Goal: Task Accomplishment & Management: Manage account settings

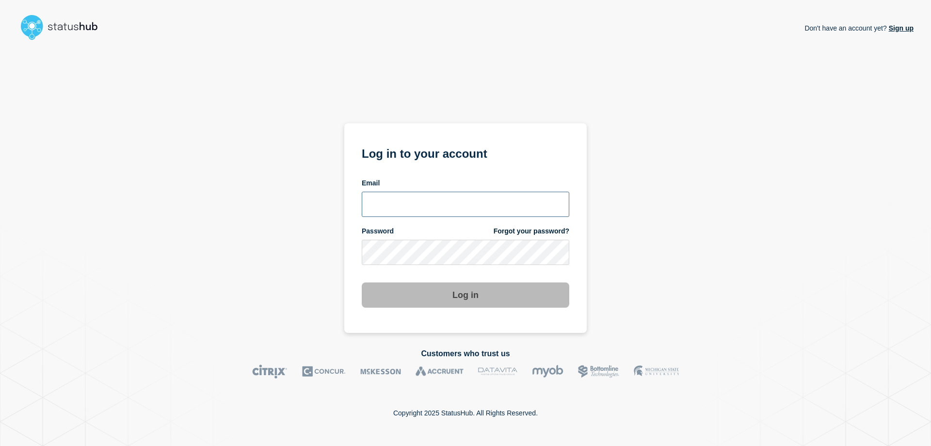
type input "[EMAIL_ADDRESS][PERSON_NAME][DOMAIN_NAME]"
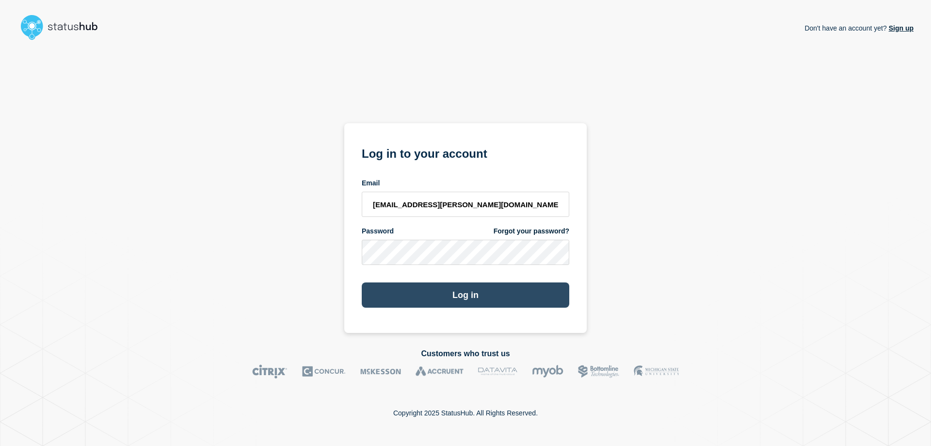
click at [440, 306] on button "Log in" at bounding box center [466, 294] width 208 height 25
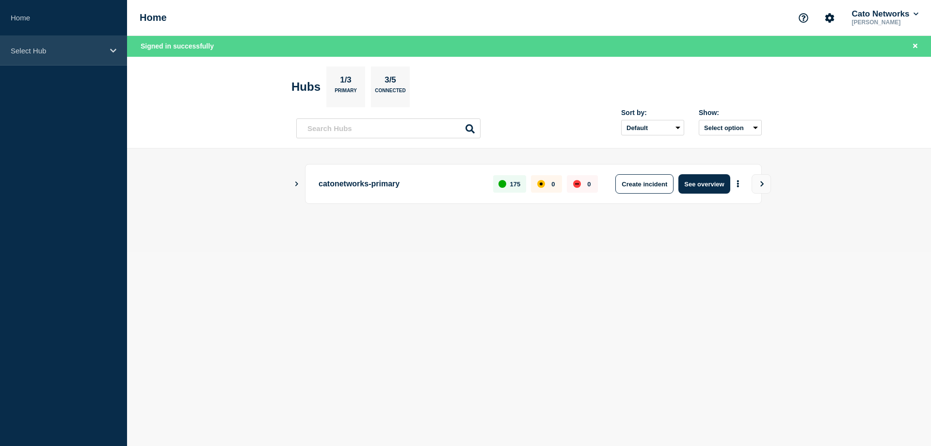
click at [78, 51] on p "Select Hub" at bounding box center [57, 51] width 93 height 8
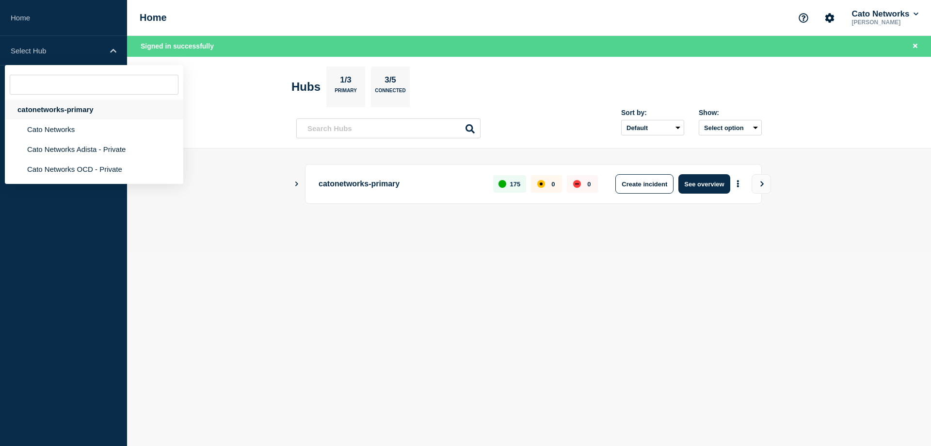
click at [95, 106] on div "catonetworks-primary" at bounding box center [94, 109] width 178 height 20
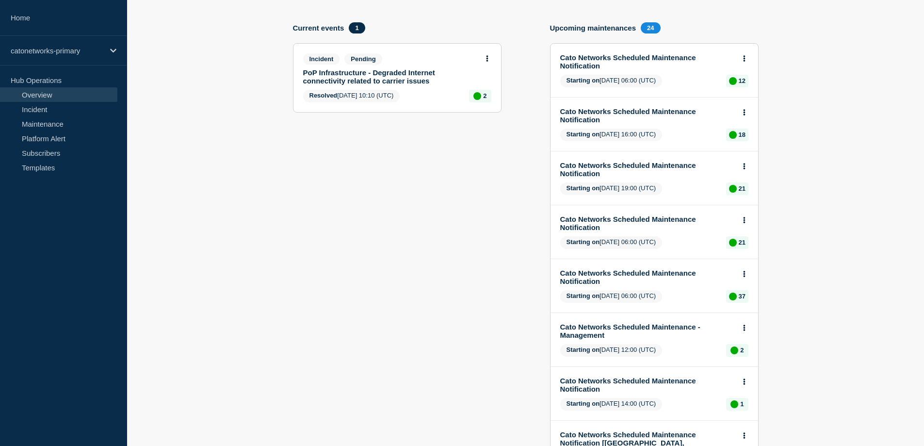
scroll to position [48, 0]
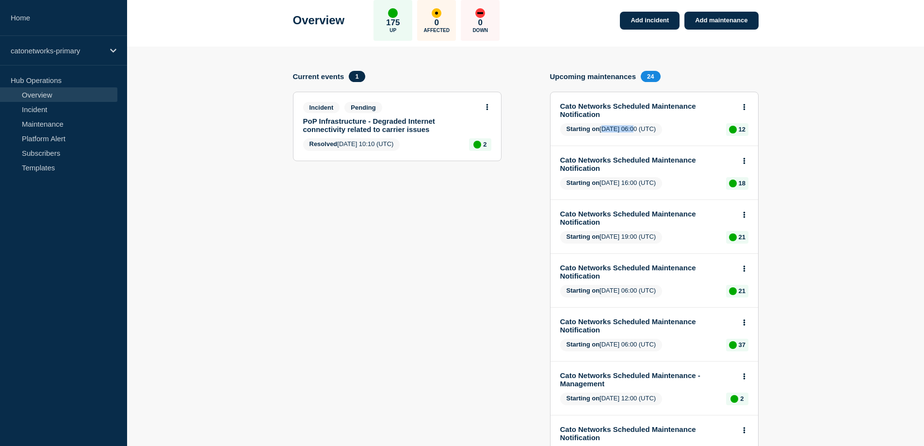
copy span "[DATE]"
drag, startPoint x: 601, startPoint y: 130, endPoint x: 633, endPoint y: 128, distance: 31.6
click at [633, 128] on span "Starting on [DATE] 06:00 (UTC)" at bounding box center [611, 129] width 102 height 13
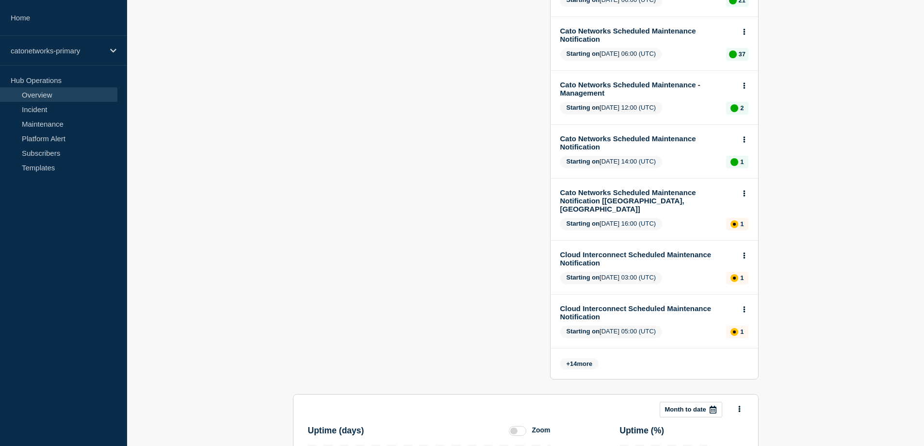
scroll to position [339, 0]
click at [572, 359] on span "14" at bounding box center [573, 362] width 7 height 7
click at [567, 357] on span "+ 14 more" at bounding box center [579, 362] width 39 height 11
click at [588, 357] on span "+ 14 more" at bounding box center [579, 362] width 39 height 11
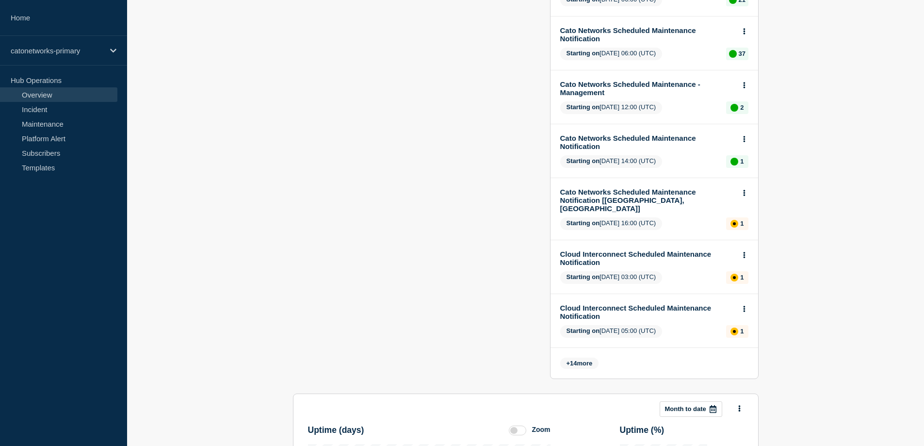
click at [588, 357] on span "+ 14 more" at bounding box center [579, 362] width 39 height 11
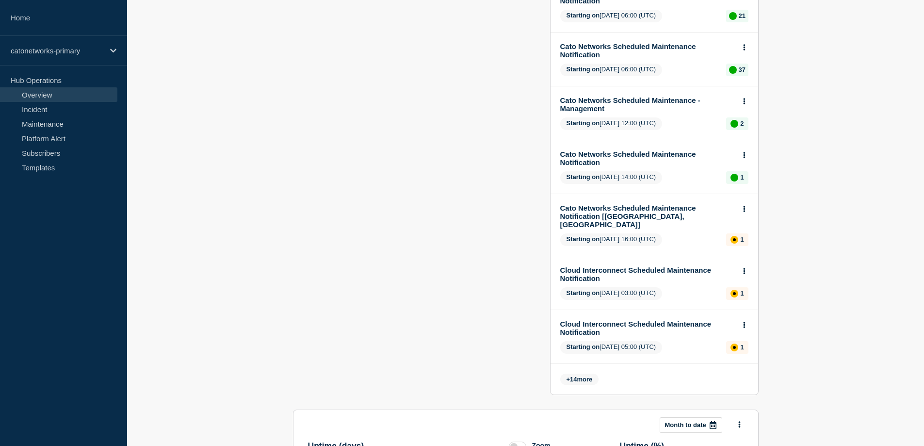
scroll to position [358, 0]
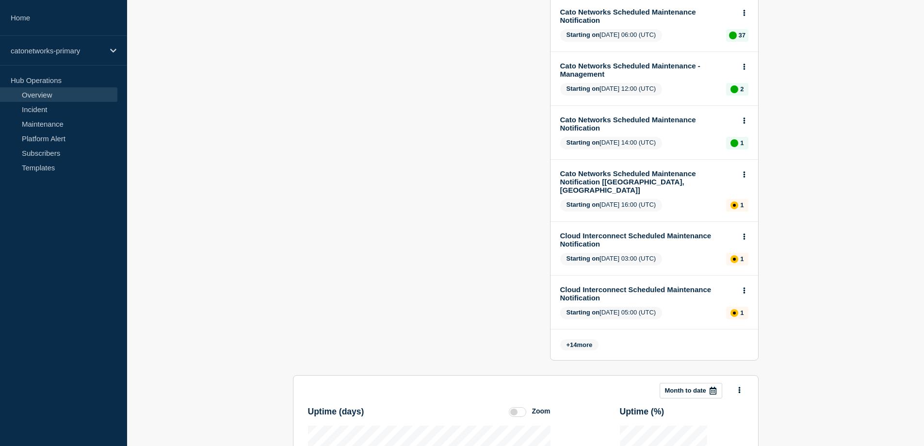
click at [420, 213] on section "Current events 1 Incident Pending PoP Infrastructure - Degraded Internet connec…" at bounding box center [397, 67] width 208 height 613
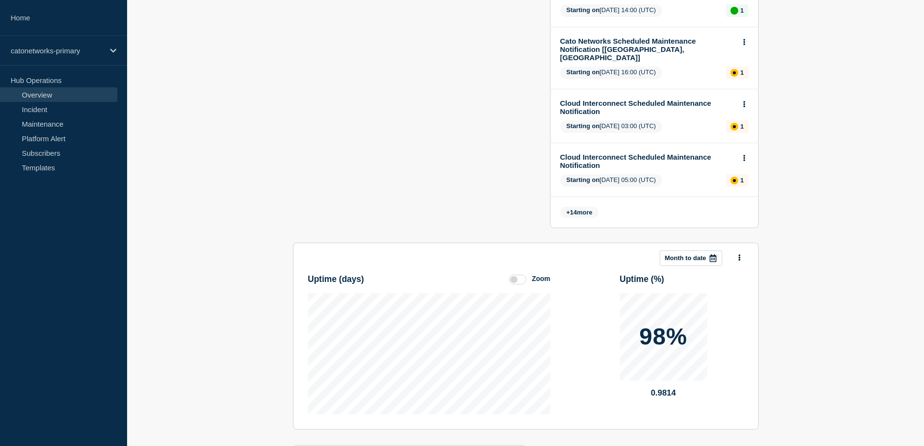
scroll to position [503, 0]
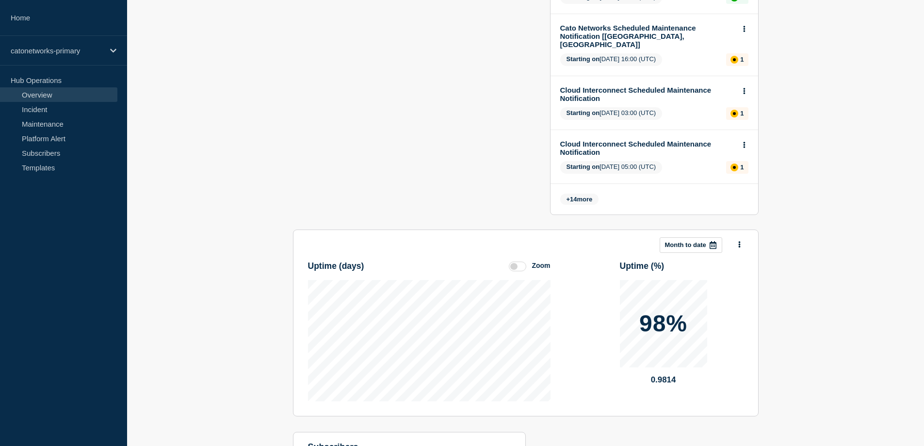
click at [581, 195] on span "+ 14 more" at bounding box center [579, 198] width 39 height 11
click at [583, 193] on span "+ 14 more" at bounding box center [579, 198] width 39 height 11
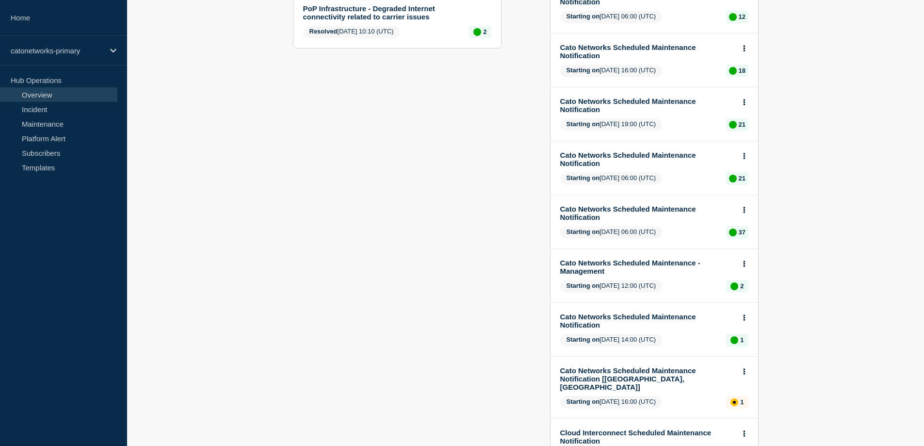
scroll to position [0, 0]
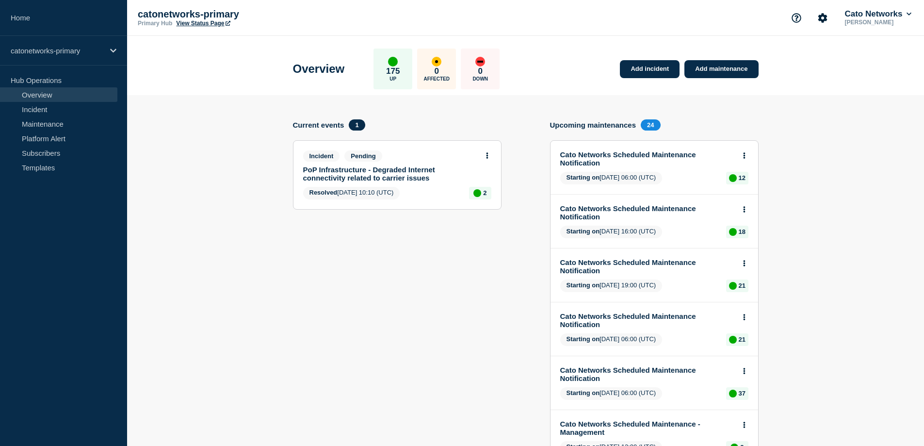
click at [366, 172] on link "PoP Infrastructure - Degraded Internet connectivity related to carrier issues" at bounding box center [390, 173] width 175 height 16
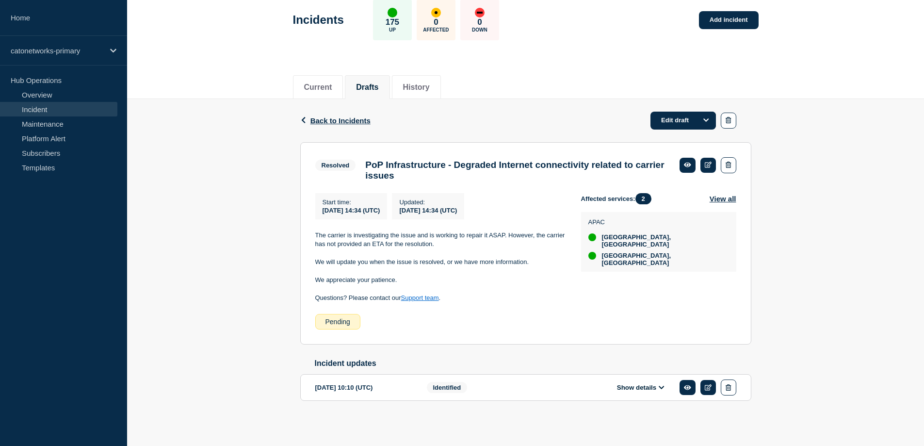
scroll to position [60, 0]
click at [70, 46] on div "catonetworks-primary" at bounding box center [63, 51] width 127 height 30
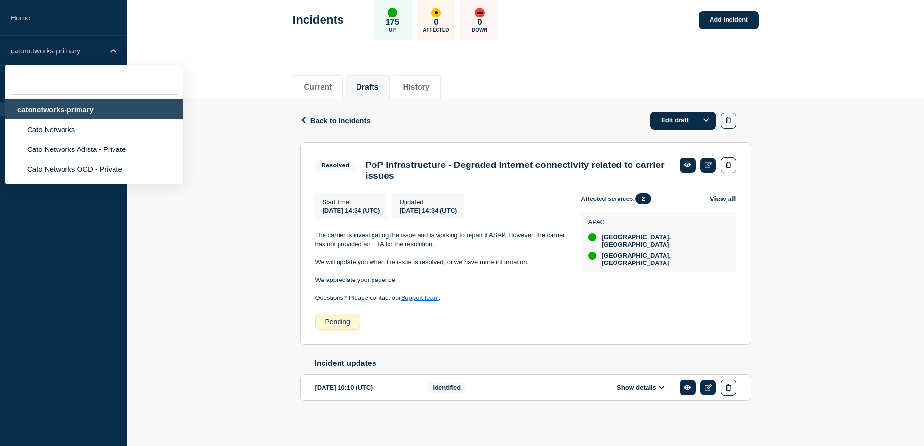
click at [74, 115] on div "catonetworks-primary" at bounding box center [94, 109] width 178 height 20
click at [76, 112] on div "catonetworks-primary" at bounding box center [94, 109] width 178 height 20
click at [829, 180] on div "Back Back to Incidents Edit draft Resolved PoP Infrastructure - Degraded Intern…" at bounding box center [525, 265] width 797 height 333
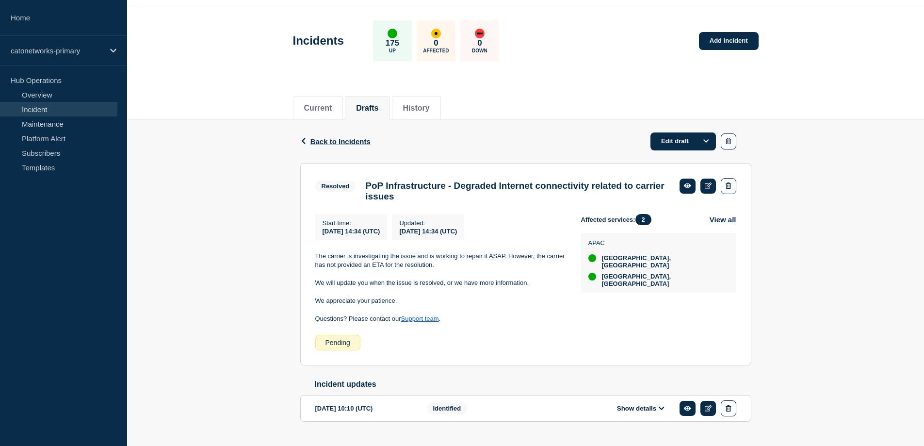
scroll to position [0, 0]
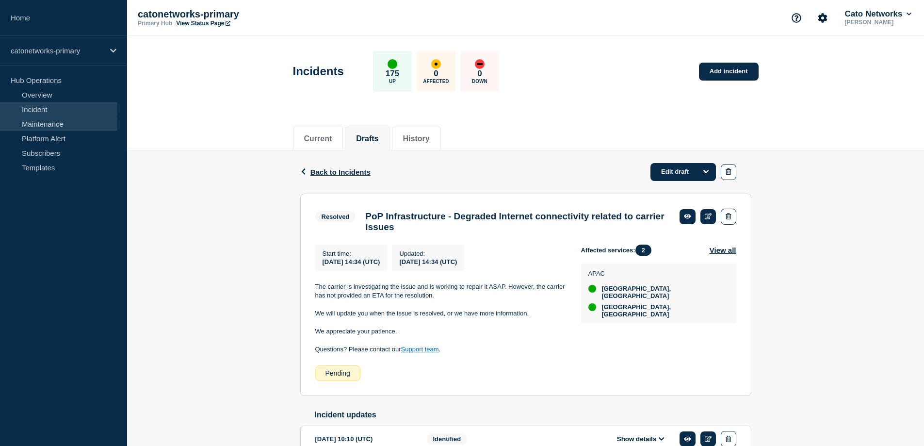
click at [54, 126] on link "Maintenance" at bounding box center [58, 123] width 117 height 15
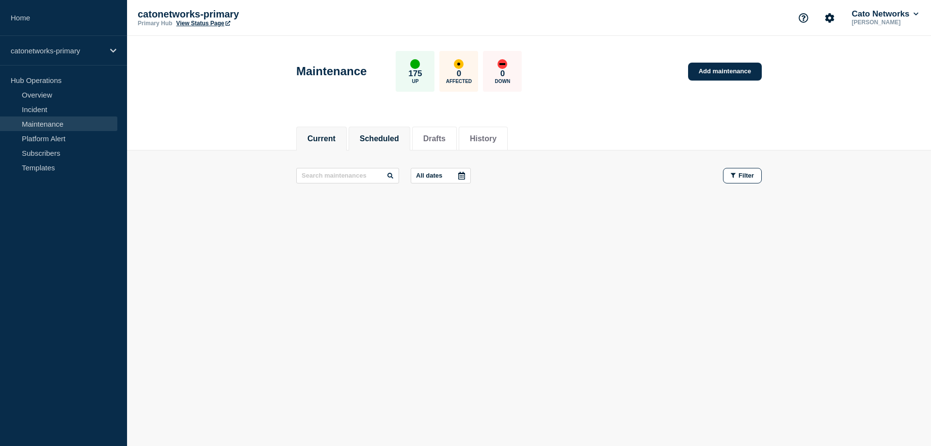
click at [383, 134] on button "Scheduled" at bounding box center [379, 138] width 39 height 9
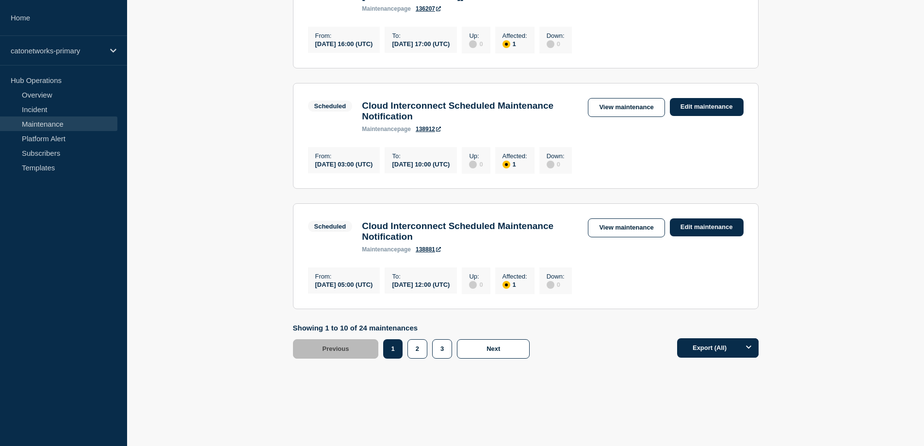
scroll to position [1138, 0]
click at [416, 352] on button "2" at bounding box center [417, 348] width 20 height 19
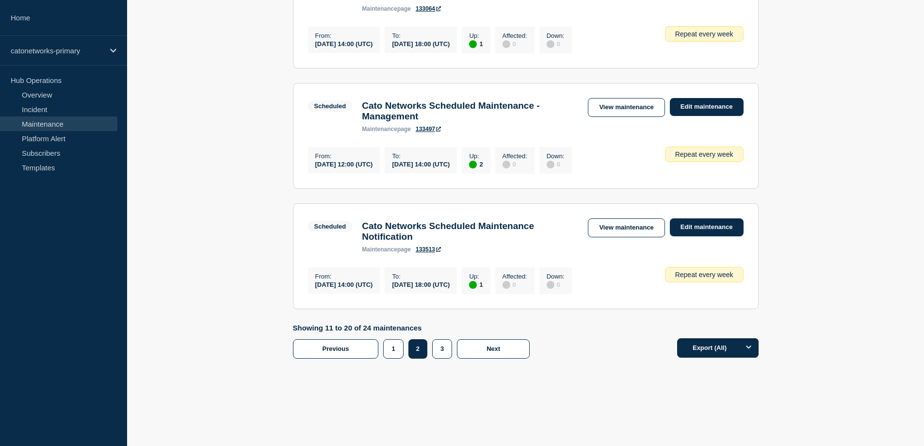
scroll to position [1138, 0]
click at [444, 349] on button "3" at bounding box center [442, 348] width 20 height 19
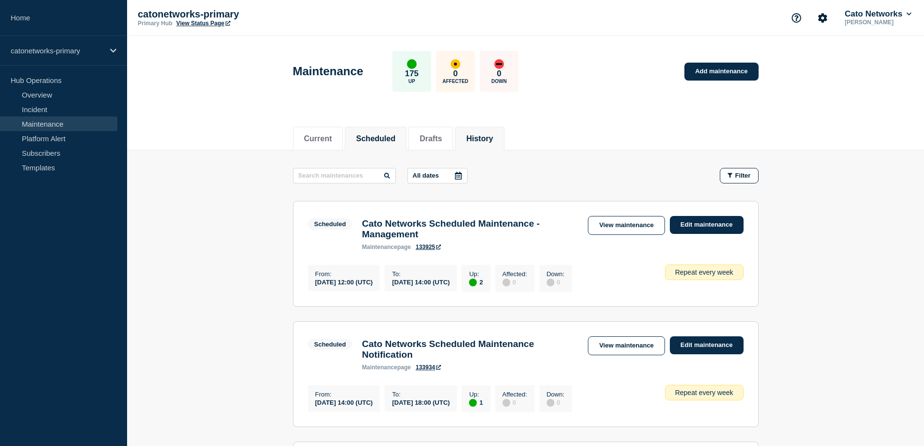
click at [492, 140] on button "History" at bounding box center [479, 138] width 27 height 9
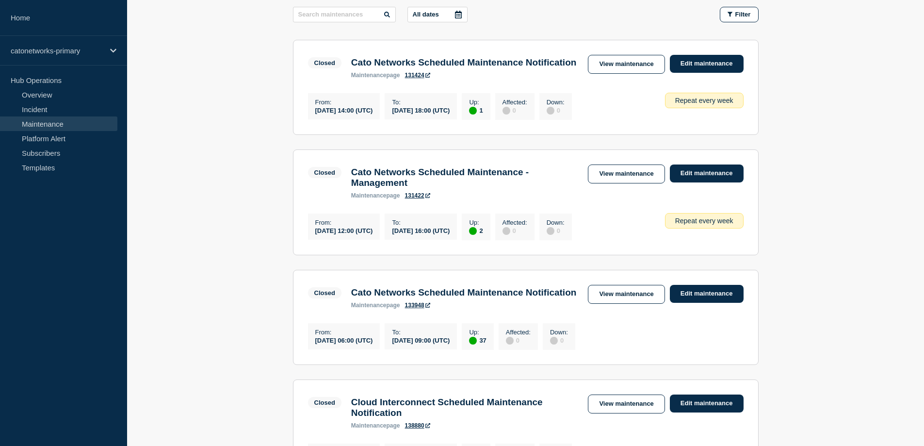
scroll to position [145, 0]
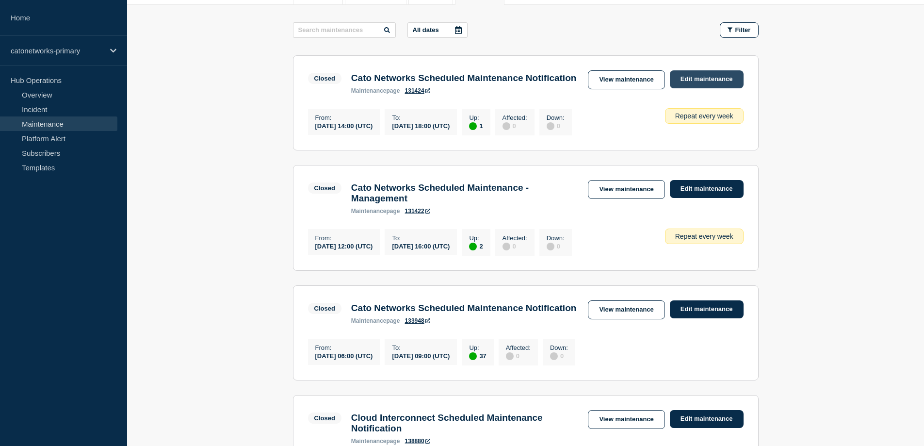
click at [716, 81] on link "Edit maintenance" at bounding box center [707, 79] width 74 height 18
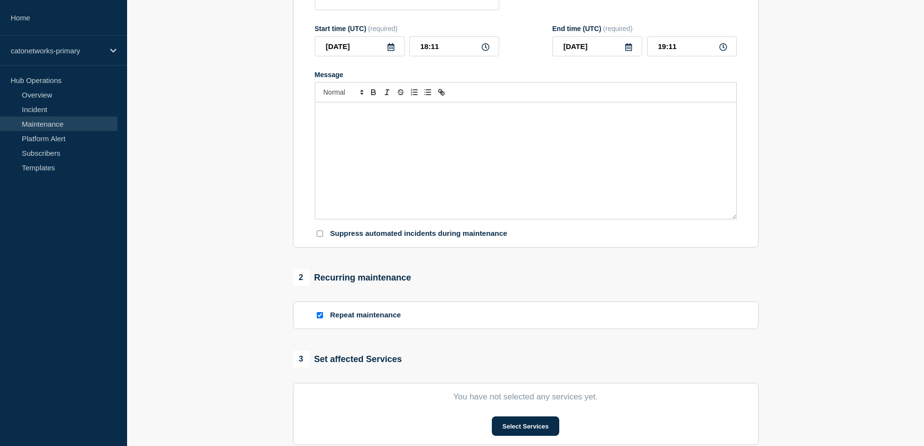
type input "Cato Networks Scheduled Maintenance Notification"
type input "14:00"
type input "18:00"
checkbox input "true"
checkbox input "false"
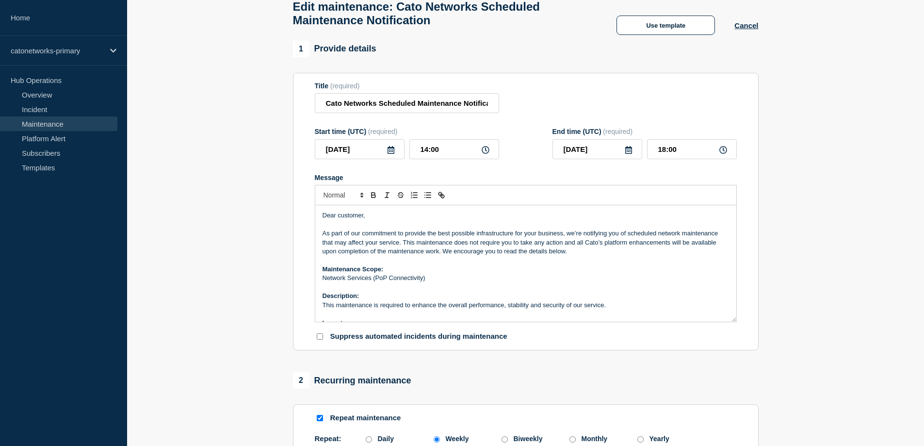
scroll to position [48, 0]
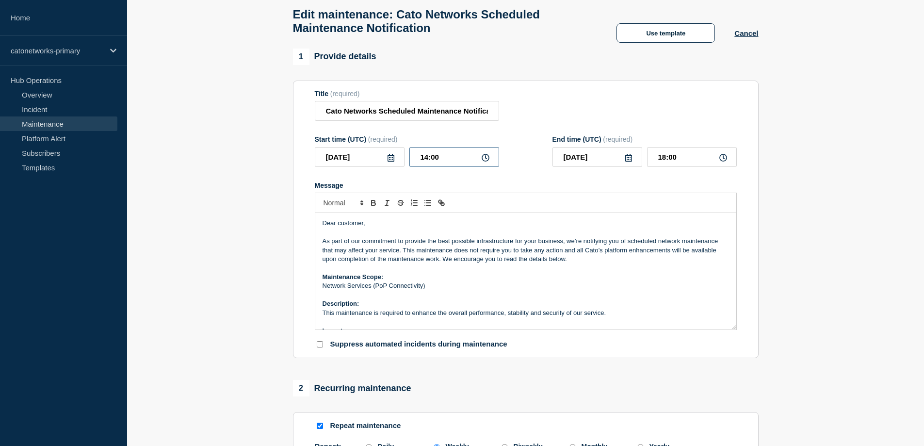
click at [427, 160] on input "14:00" at bounding box center [454, 157] width 90 height 20
click at [859, 215] on section "1 Provide details Title (required) Cato Networks Scheduled Maintenance Notifica…" at bounding box center [525, 430] width 797 height 764
click at [588, 164] on input "[DATE]" at bounding box center [597, 157] width 90 height 20
click at [678, 161] on input "18:00" at bounding box center [692, 157] width 90 height 20
drag, startPoint x: 666, startPoint y: 160, endPoint x: 652, endPoint y: 160, distance: 13.6
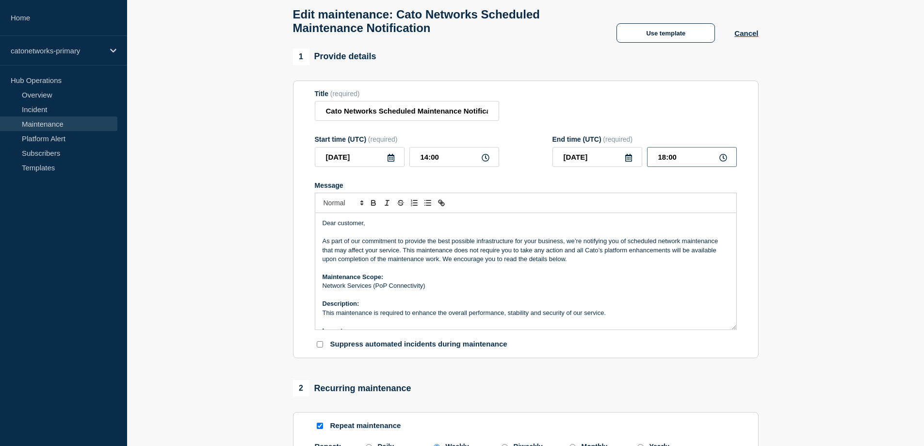
click at [652, 160] on input "18:00" at bounding box center [692, 157] width 90 height 20
type input "20:00"
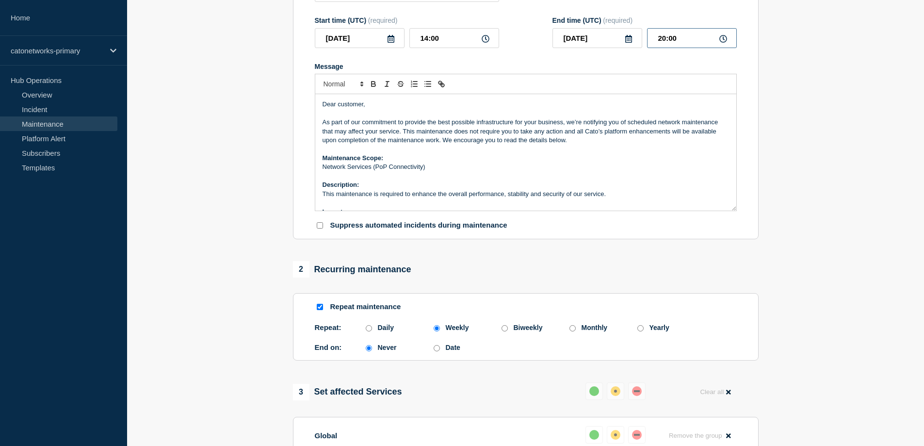
scroll to position [0, 0]
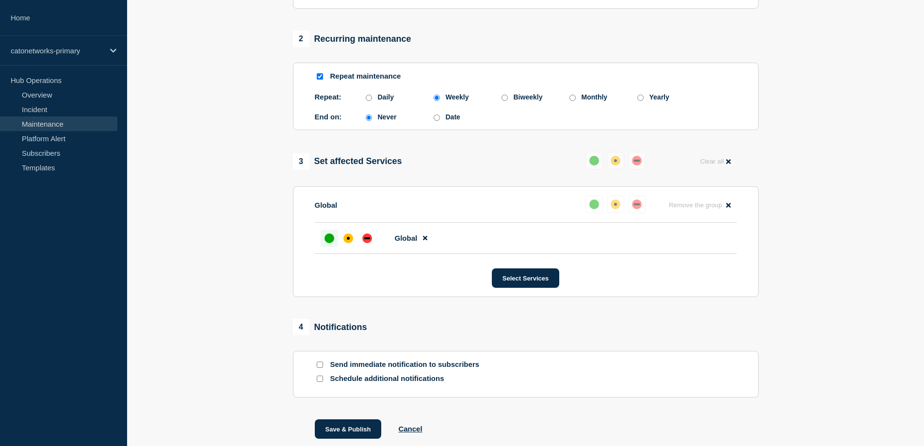
scroll to position [458, 0]
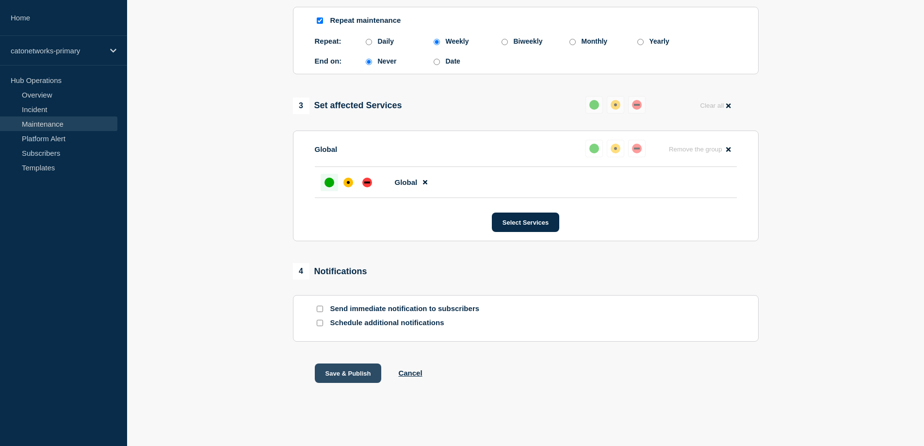
click at [342, 376] on button "Save & Publish" at bounding box center [348, 372] width 67 height 19
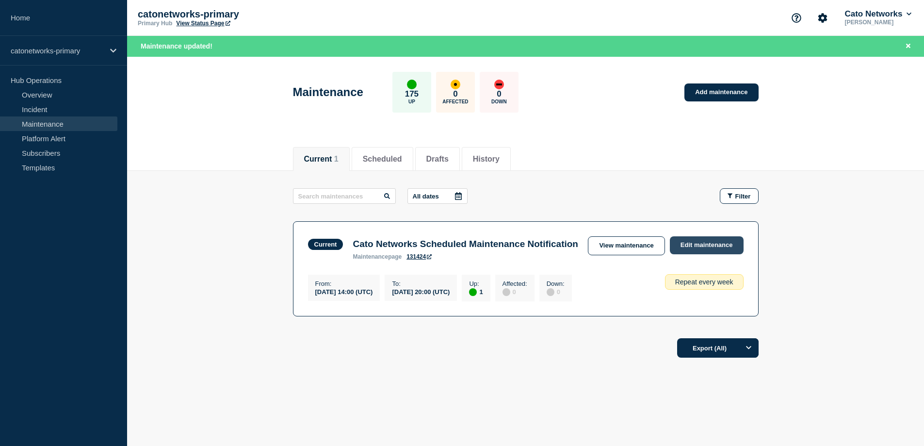
click at [713, 247] on link "Edit maintenance" at bounding box center [707, 245] width 74 height 18
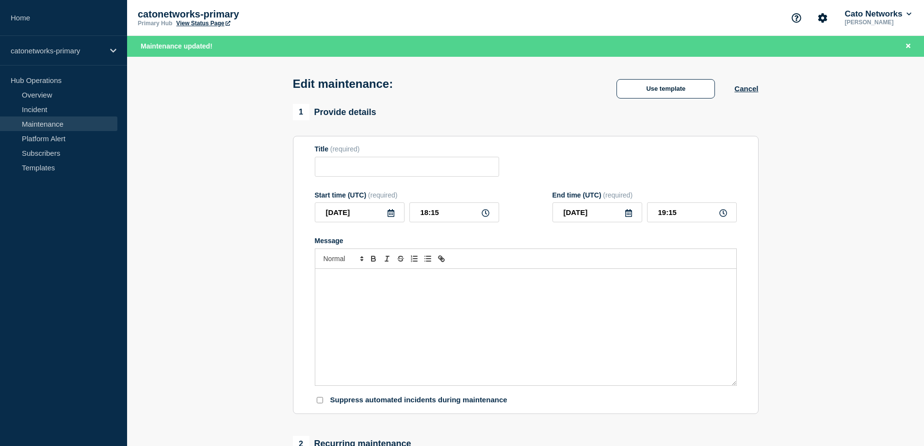
type input "Cato Networks Scheduled Maintenance Notification"
type input "14:00"
type input "20:00"
checkbox input "true"
checkbox input "false"
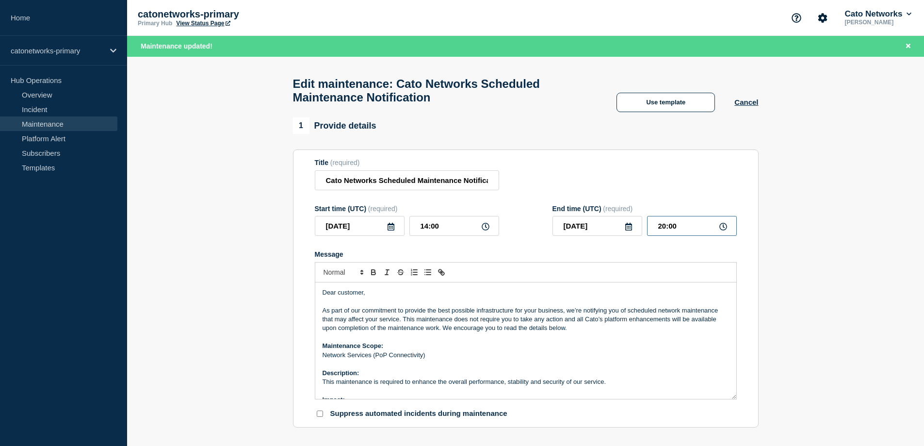
drag, startPoint x: 665, startPoint y: 230, endPoint x: 655, endPoint y: 230, distance: 9.7
click at [655, 230] on input "20:00" at bounding box center [692, 226] width 90 height 20
click at [858, 116] on header "Edit maintenance: Cato Networks Scheduled Maintenance Notification Use template…" at bounding box center [525, 87] width 797 height 61
drag, startPoint x: 658, startPoint y: 230, endPoint x: 665, endPoint y: 229, distance: 7.3
click at [665, 229] on input "20:00" at bounding box center [692, 226] width 90 height 20
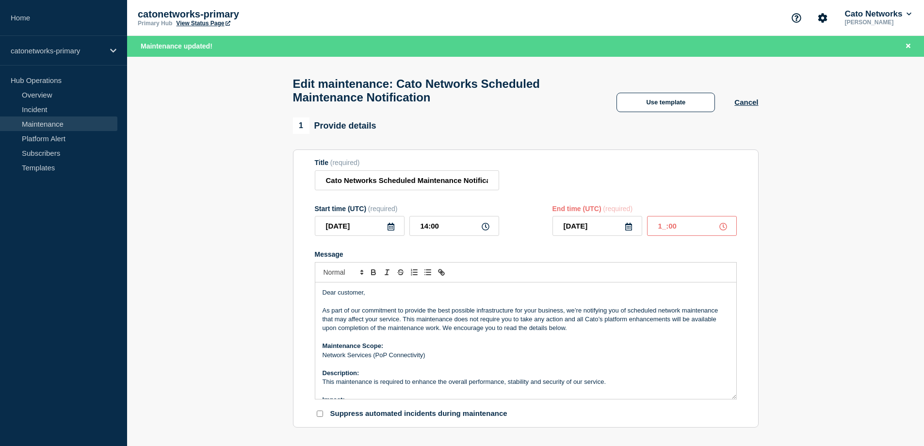
type input "18:00"
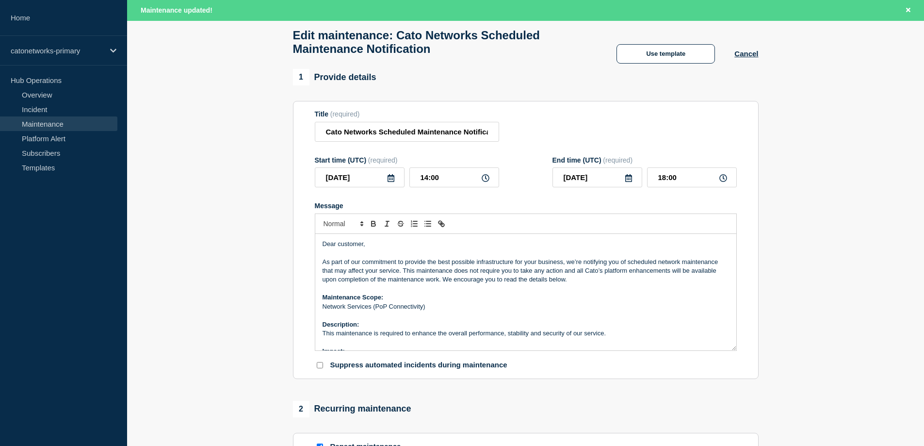
scroll to position [92, 0]
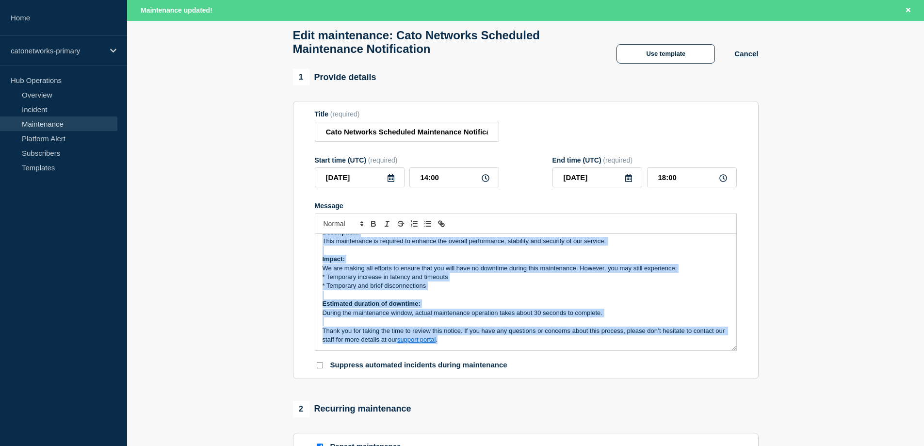
drag, startPoint x: 321, startPoint y: 248, endPoint x: 719, endPoint y: 391, distance: 422.5
click at [719, 391] on div "1 Provide details Title (required) Cato Networks Scheduled Maintenance Notifica…" at bounding box center [525, 451] width 477 height 764
copy div "Lore ipsumdol, Si amet co adi elitseddoe te incidid utl etdo magnaali enimadmin…"
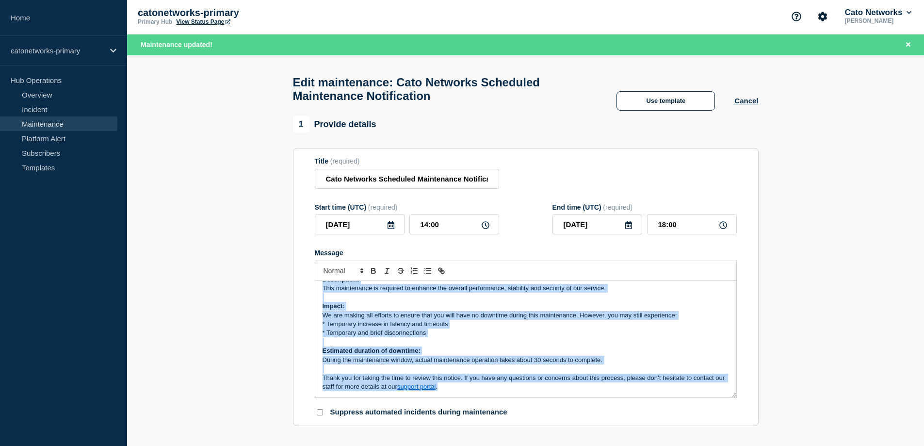
scroll to position [0, 0]
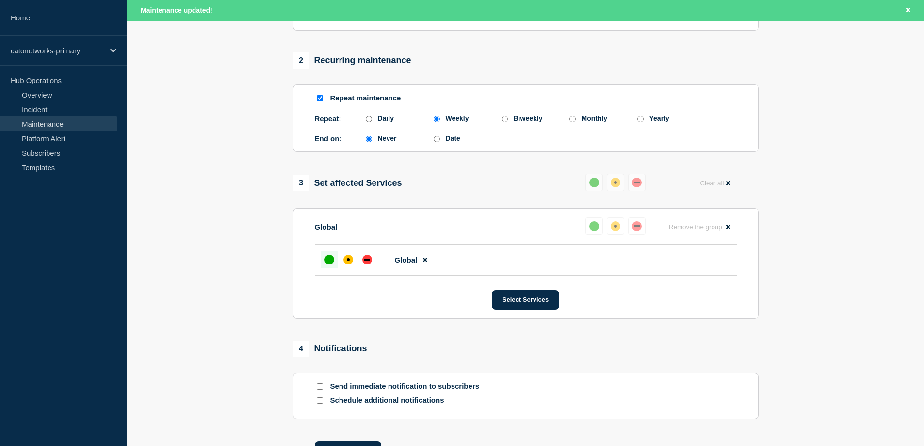
scroll to position [479, 0]
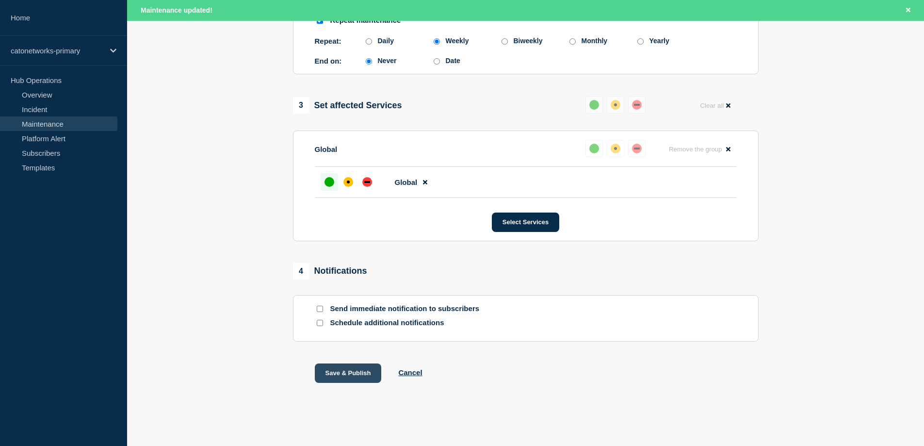
click at [349, 373] on button "Save & Publish" at bounding box center [348, 372] width 67 height 19
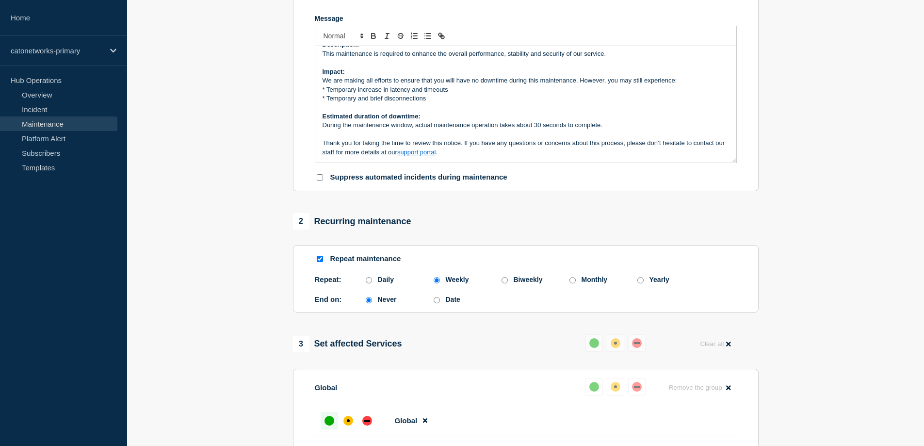
scroll to position [113, 0]
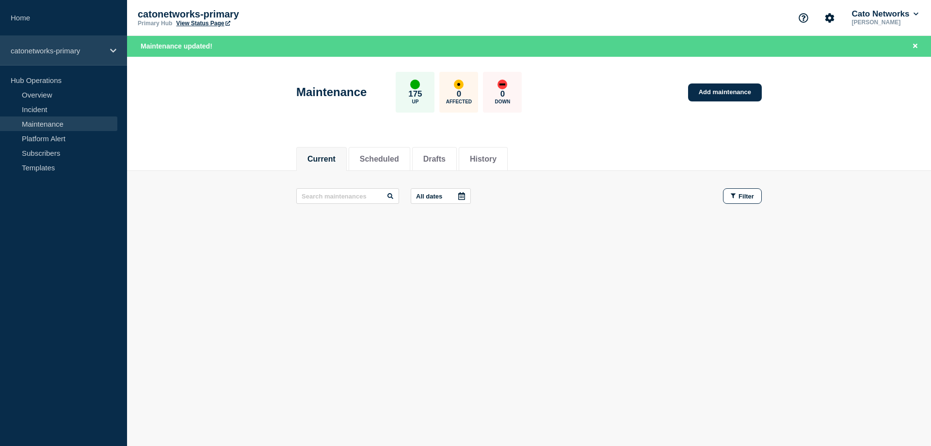
click at [79, 53] on p "catonetworks-primary" at bounding box center [57, 51] width 93 height 8
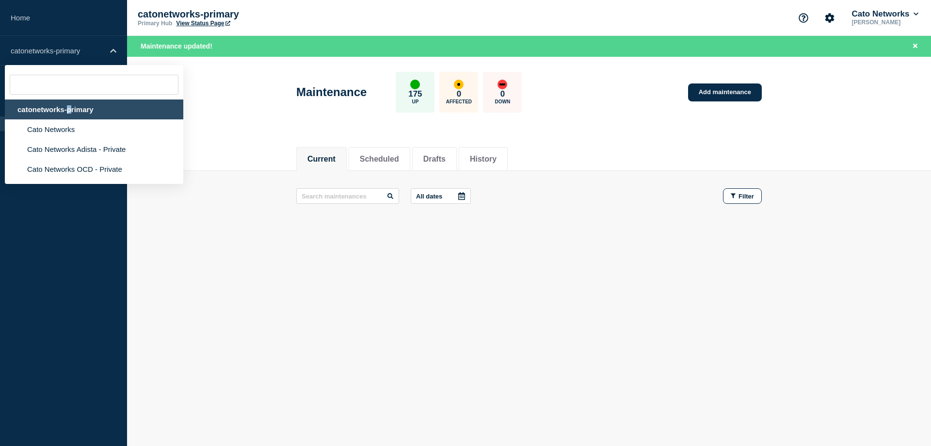
click at [69, 111] on div "catonetworks-primary" at bounding box center [94, 109] width 178 height 20
click at [616, 292] on div "Current Scheduled Drafts History Current Scheduled Drafts History All dates Fil…" at bounding box center [529, 219] width 804 height 165
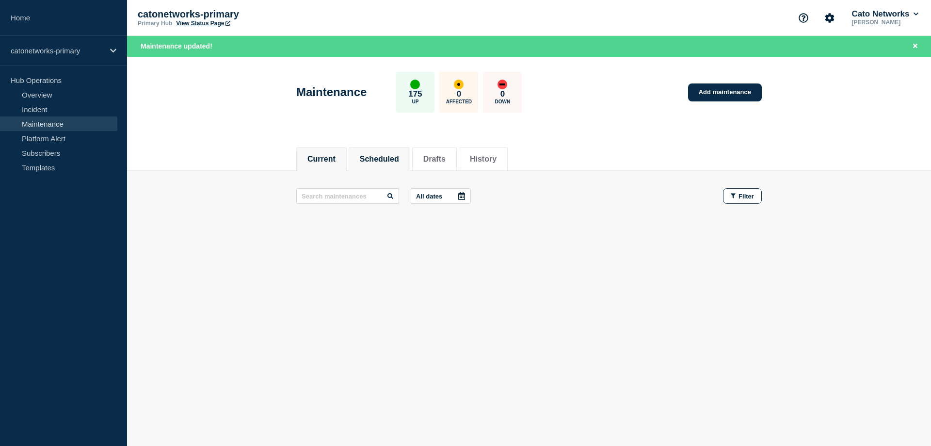
click at [393, 158] on button "Scheduled" at bounding box center [379, 159] width 39 height 9
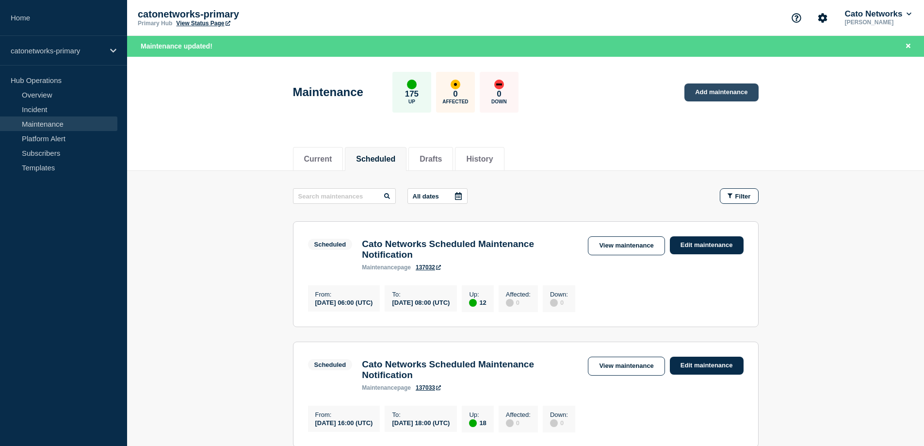
click at [738, 95] on link "Add maintenance" at bounding box center [721, 92] width 74 height 18
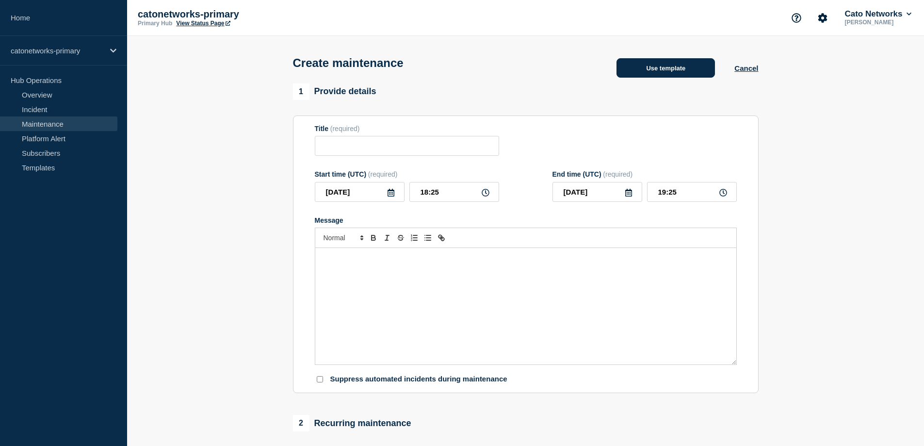
click at [675, 73] on button "Use template" at bounding box center [665, 67] width 98 height 19
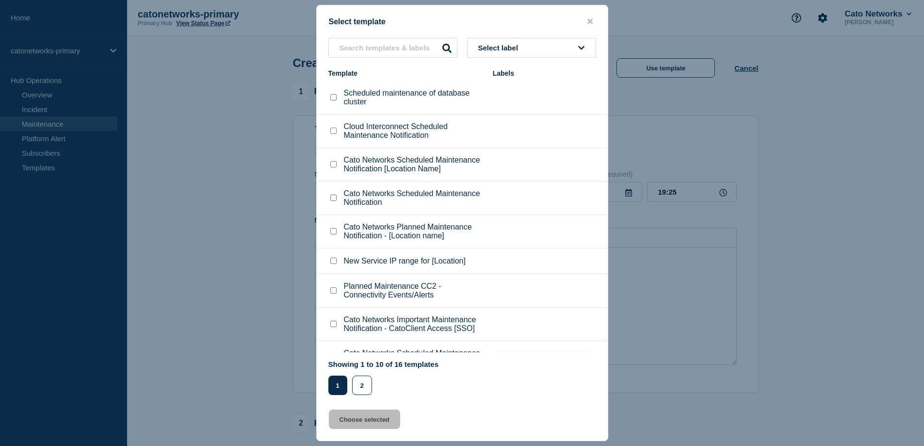
click at [388, 213] on li "Cato Networks Scheduled Maintenance Notification" at bounding box center [462, 197] width 291 height 33
click at [380, 46] on input "text" at bounding box center [392, 48] width 129 height 20
paste input "Cato Networks Scheduled Maintenance Notification"
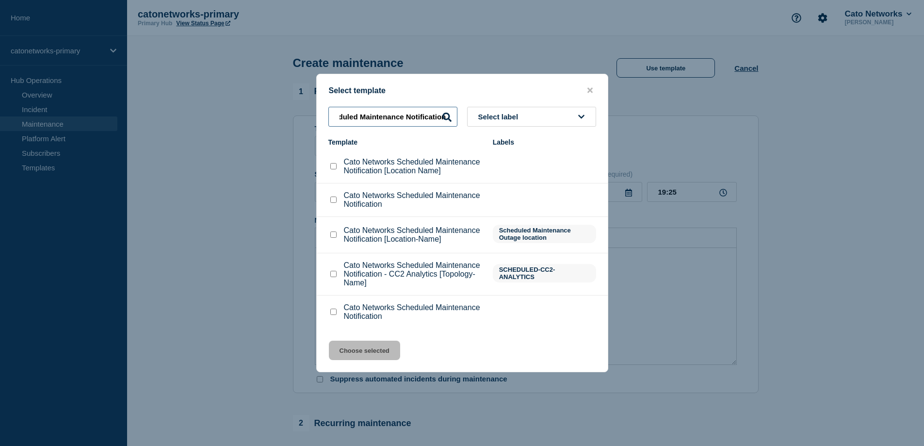
type input "Cato Networks Scheduled Maintenance Notification"
click at [334, 169] on checkbox"] "Cato Networks Scheduled Maintenance Notification [Location Name] checkbox" at bounding box center [333, 166] width 6 height 6
checkbox checkbox"] "true"
click at [370, 355] on button "Choose selected" at bounding box center [364, 349] width 71 height 19
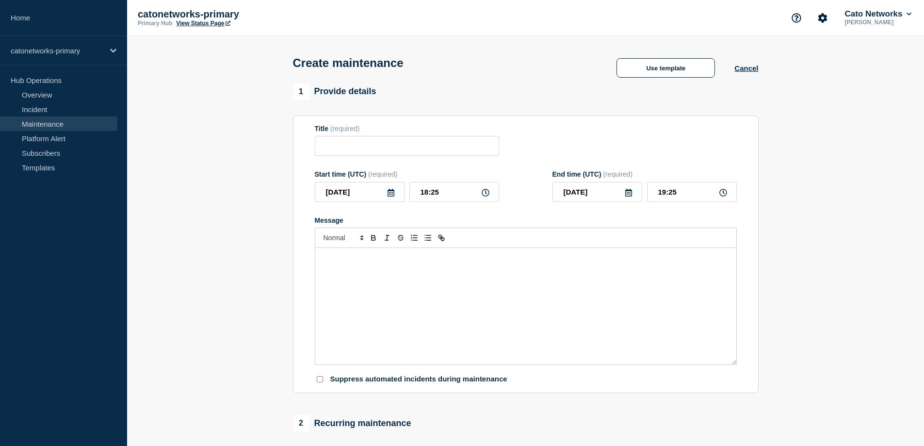
type input "Cato Networks Scheduled Maintenance Notification [Location Name]"
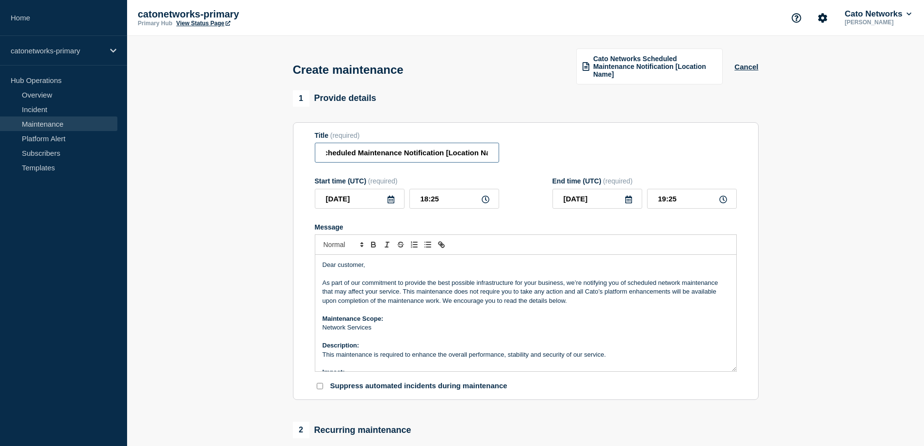
scroll to position [0, 75]
drag, startPoint x: 450, startPoint y: 150, endPoint x: 516, endPoint y: 151, distance: 65.5
click at [516, 151] on div "Title (required) Cato Networks Scheduled Maintenance Notification [Location Nam…" at bounding box center [526, 147] width 422 height 32
click at [858, 195] on section "1 Provide details Title (required) Cato Networks Scheduled Maintenance Notifica…" at bounding box center [525, 426] width 797 height 673
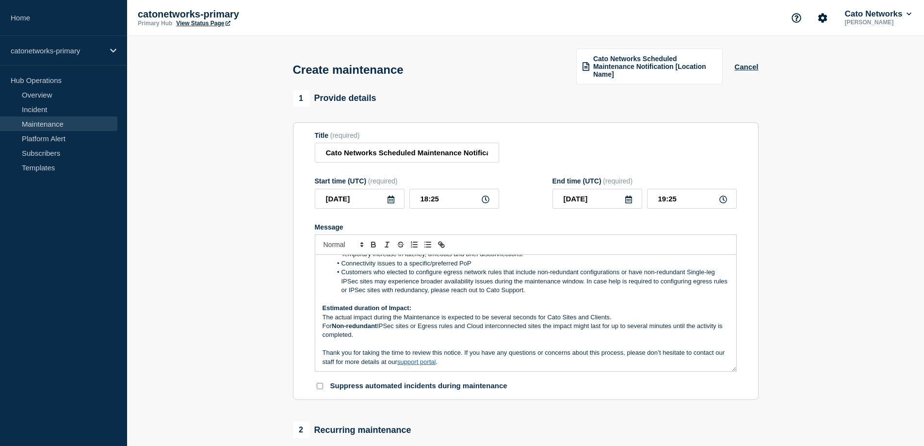
scroll to position [137, 0]
click at [463, 365] on p "Thank you for taking the time to review this notice. If you have any questions …" at bounding box center [525, 356] width 406 height 18
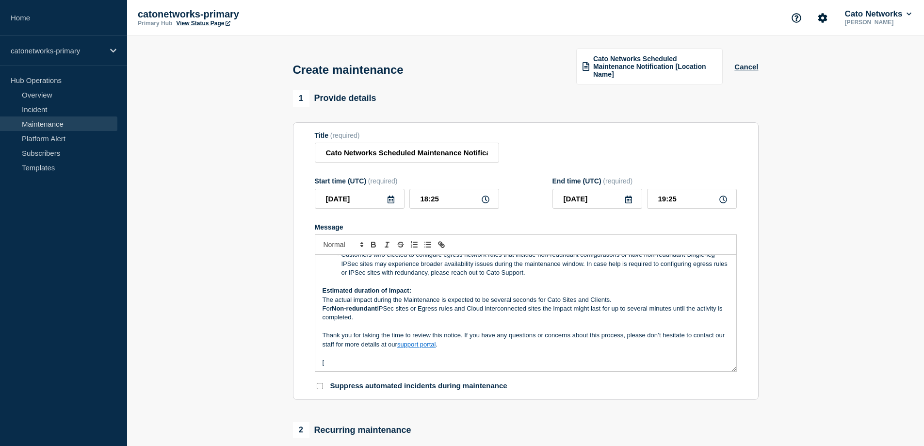
scroll to position [155, 0]
click at [335, 362] on p "[" at bounding box center [525, 360] width 406 height 9
drag, startPoint x: 394, startPoint y: 359, endPoint x: 303, endPoint y: 356, distance: 91.2
click at [303, 356] on section "Title (required) Cato Networks Scheduled Maintenance Notification [Location Nam…" at bounding box center [525, 261] width 465 height 278
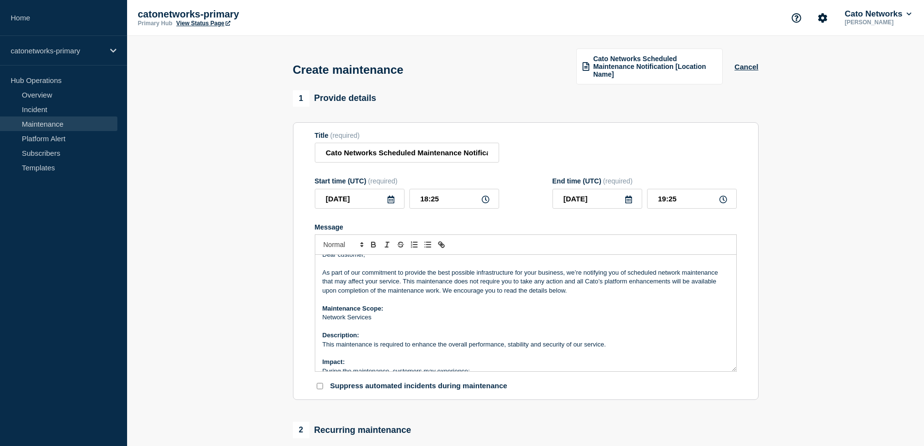
scroll to position [9, 0]
click at [438, 197] on input "18:25" at bounding box center [454, 199] width 90 height 20
drag, startPoint x: 449, startPoint y: 197, endPoint x: 432, endPoint y: 196, distance: 17.0
click at [432, 196] on input "18:25" at bounding box center [454, 199] width 90 height 20
type input "18:00"
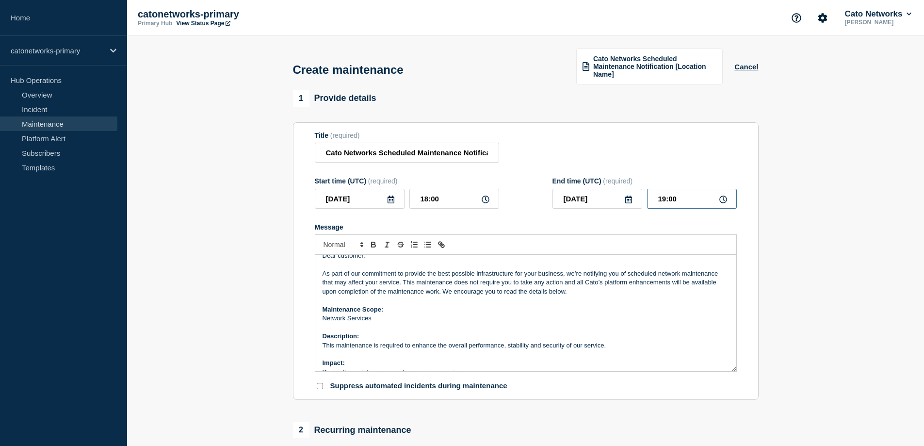
drag, startPoint x: 678, startPoint y: 197, endPoint x: 654, endPoint y: 196, distance: 23.8
click at [654, 196] on input "19:00" at bounding box center [692, 199] width 90 height 20
type input "20:00"
click at [814, 215] on section "1 Provide details Title (required) Cato Networks Scheduled Maintenance Notifica…" at bounding box center [525, 426] width 797 height 673
click at [467, 150] on input "Cato Networks Scheduled Maintenance Notification [Location Name]" at bounding box center [407, 153] width 184 height 20
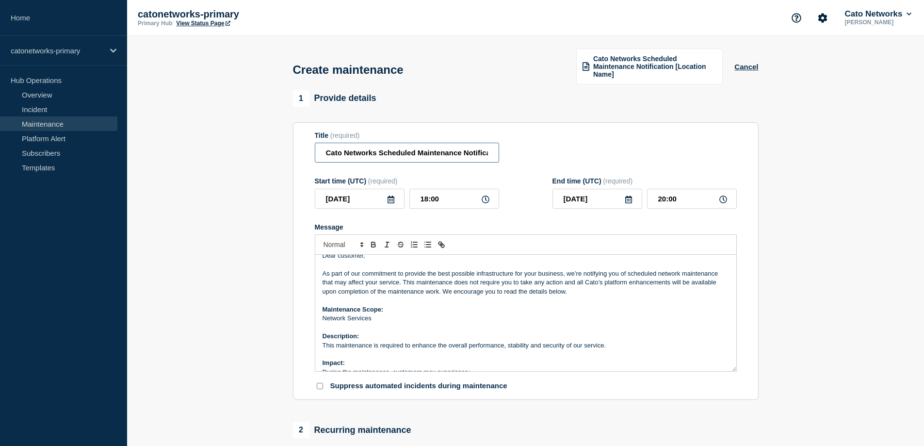
scroll to position [0, 75]
drag, startPoint x: 476, startPoint y: 152, endPoint x: 545, endPoint y: 152, distance: 69.8
click at [545, 152] on div "Title (required) Cato Networks Scheduled Maintenance Notification [Location Nam…" at bounding box center [526, 147] width 422 height 32
click at [461, 147] on input "Cato Networks Scheduled Maintenance Notification [Location Name]" at bounding box center [407, 153] width 184 height 20
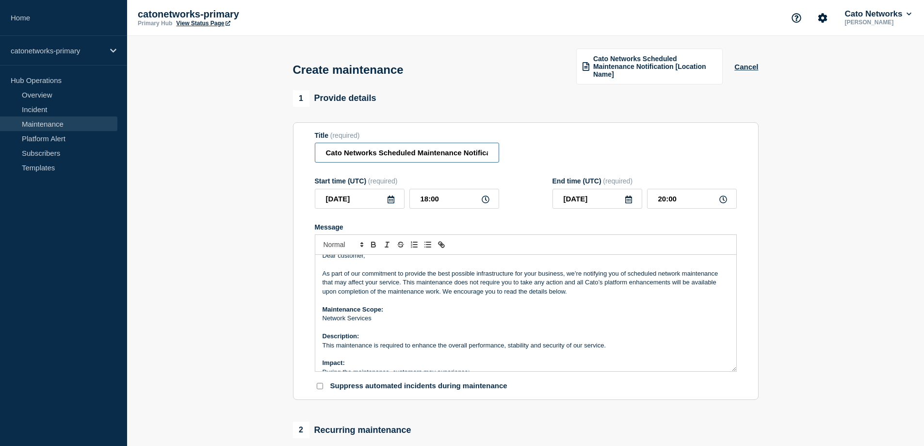
scroll to position [0, 75]
drag, startPoint x: 479, startPoint y: 151, endPoint x: 529, endPoint y: 151, distance: 50.4
click at [529, 151] on div "Title (required) Cato Networks Scheduled Maintenance Notification [Location Nam…" at bounding box center [526, 147] width 422 height 32
click at [445, 152] on input "Cato Networks Scheduled Maintenance Notification [Location Name]" at bounding box center [407, 153] width 184 height 20
drag, startPoint x: 430, startPoint y: 153, endPoint x: 435, endPoint y: 153, distance: 5.3
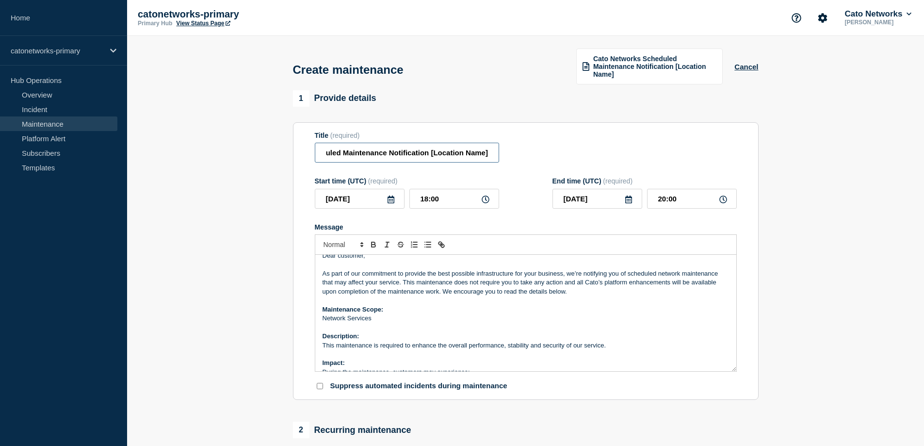
click at [435, 153] on input "Cato Networks Scheduled Maintenance Notification [Location Name]" at bounding box center [407, 153] width 184 height 20
click at [448, 154] on input "Cato Networks Scheduled Maintenance Notification [Location Name]" at bounding box center [407, 153] width 184 height 20
drag, startPoint x: 434, startPoint y: 151, endPoint x: 484, endPoint y: 150, distance: 50.4
click at [484, 150] on input "Cato Networks Scheduled Maintenance Notification [Location Name]" at bounding box center [407, 153] width 184 height 20
paste input "[GEOGRAPHIC_DATA]"
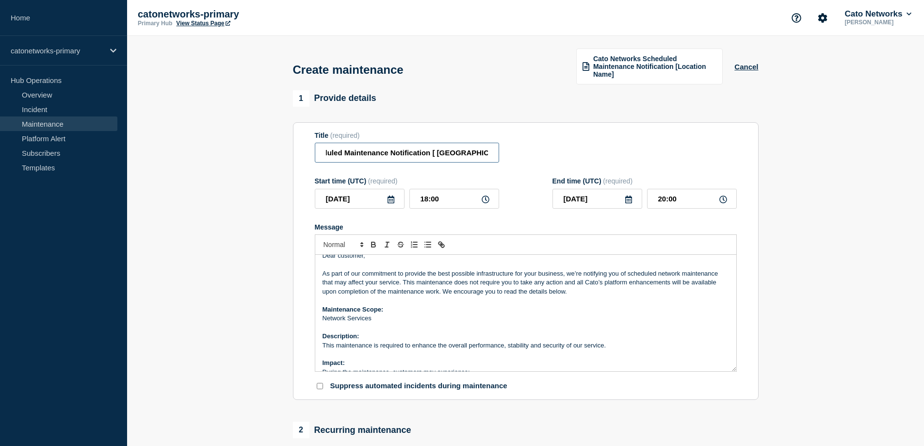
scroll to position [0, 75]
type input "Cato Networks Scheduled Maintenance Notification [ [GEOGRAPHIC_DATA] ]"
click at [802, 224] on section "1 Provide details Title (required) Cato Networks Scheduled Maintenance Notifica…" at bounding box center [525, 426] width 797 height 673
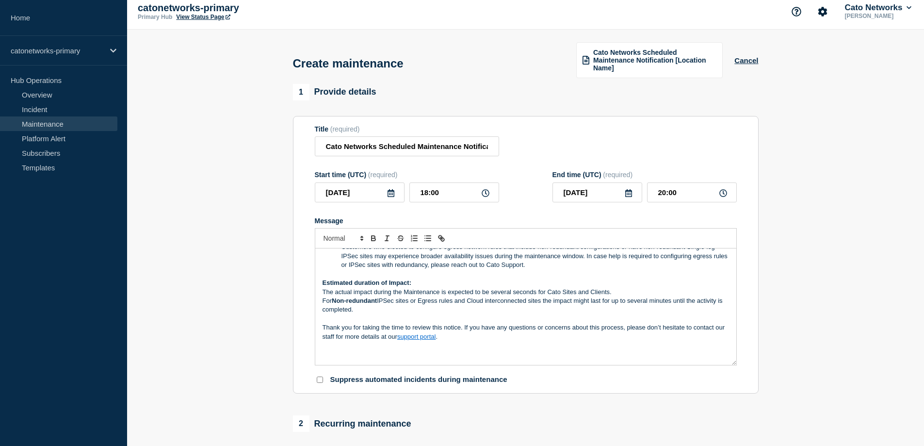
scroll to position [0, 0]
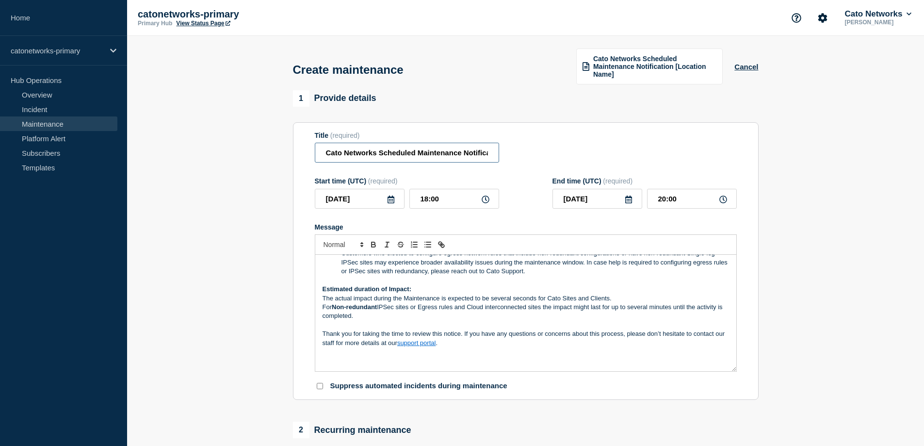
click at [473, 159] on input "Cato Networks Scheduled Maintenance Notification [ [GEOGRAPHIC_DATA] ]" at bounding box center [407, 153] width 184 height 20
drag, startPoint x: 473, startPoint y: 153, endPoint x: 532, endPoint y: 153, distance: 59.6
click at [532, 153] on div "Title (required) Cato Networks Scheduled Maintenance Notification [ [GEOGRAPHIC…" at bounding box center [526, 147] width 422 height 32
click at [823, 183] on section "1 Provide details Title (required) Cato Networks Scheduled Maintenance Notifica…" at bounding box center [525, 426] width 797 height 673
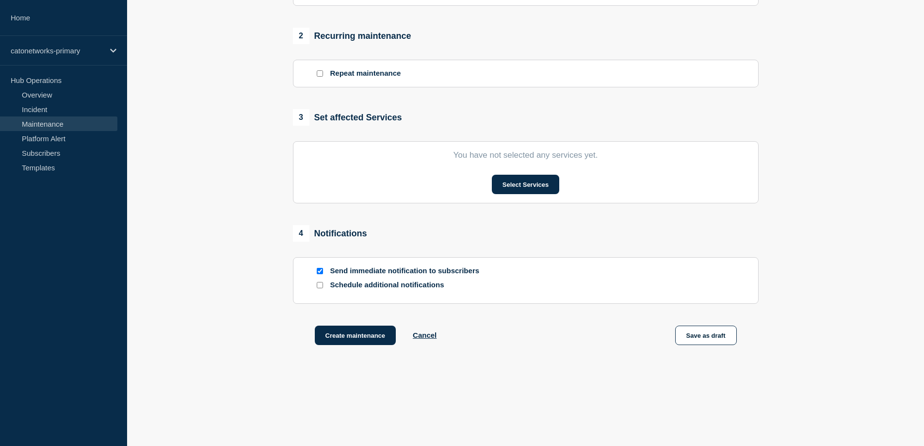
scroll to position [404, 0]
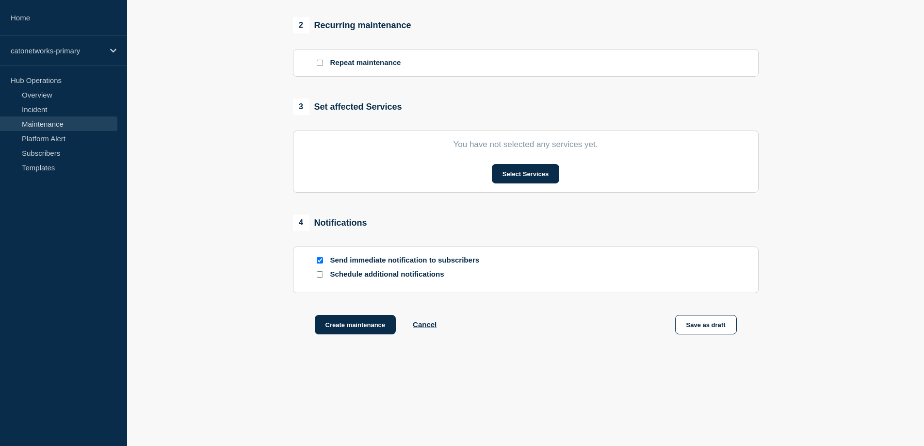
click at [320, 259] on input "Send immediate notification to subscribers" at bounding box center [320, 260] width 6 height 6
checkbox input "false"
click at [516, 171] on button "Select Services" at bounding box center [525, 173] width 67 height 19
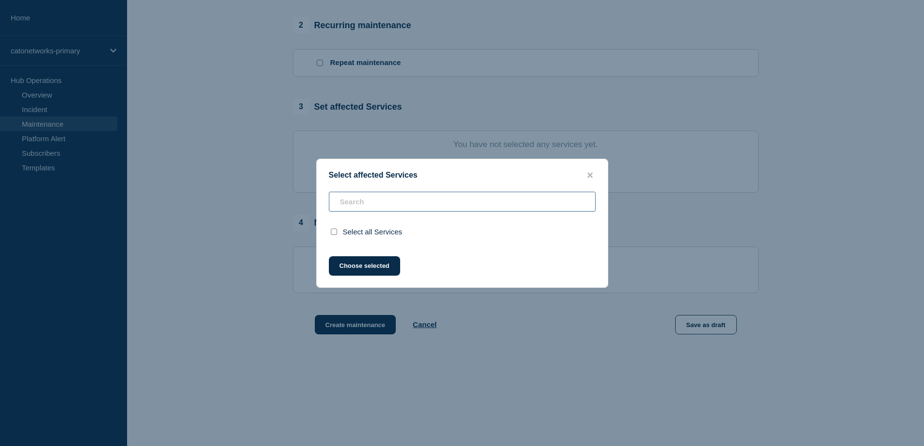
click at [451, 207] on input "text" at bounding box center [462, 202] width 267 height 20
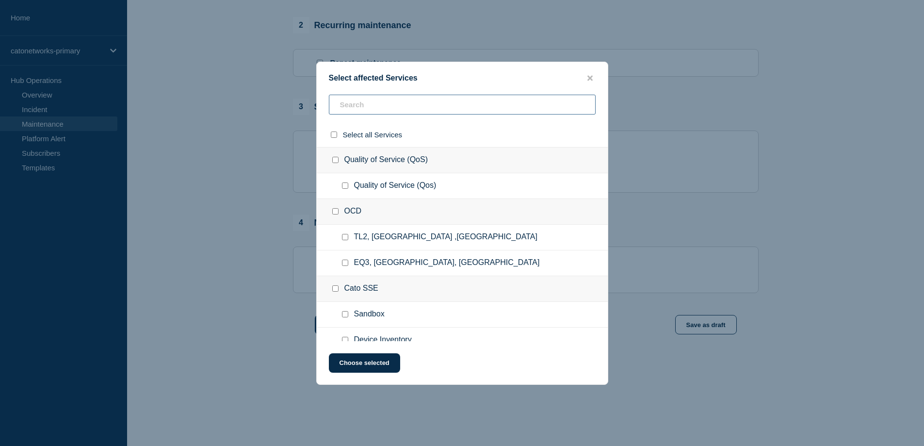
paste input "[GEOGRAPHIC_DATA]"
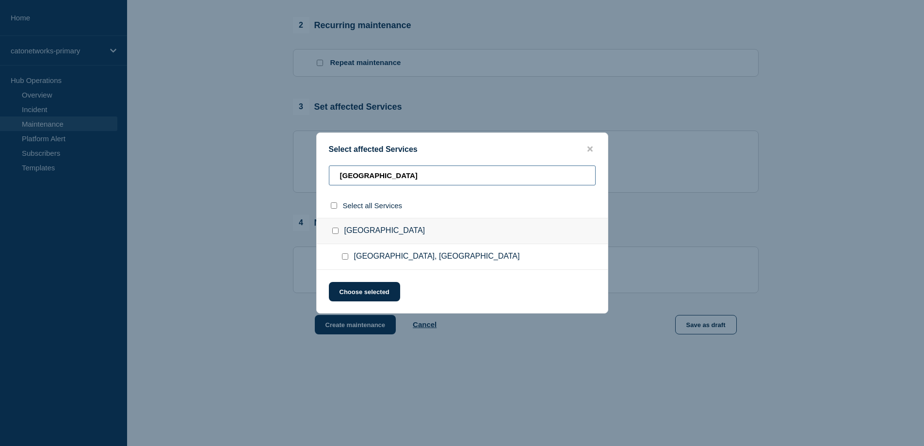
type input "[GEOGRAPHIC_DATA]"
click at [344, 259] on input "Johannesburg, South Africa checkbox" at bounding box center [345, 256] width 6 height 6
checkbox input "true"
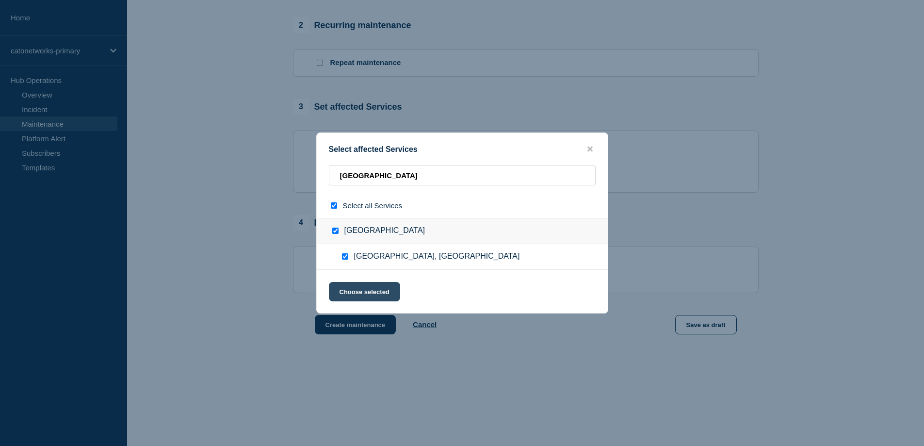
click at [368, 291] on button "Choose selected" at bounding box center [364, 291] width 71 height 19
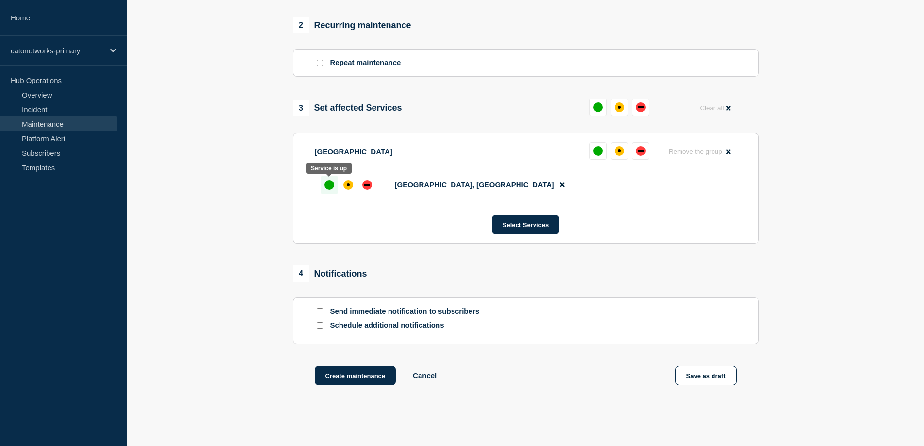
click at [329, 187] on div "up" at bounding box center [329, 185] width 10 height 10
click at [594, 152] on div "up" at bounding box center [594, 151] width 10 height 10
click at [324, 183] on div "up" at bounding box center [329, 185] width 10 height 10
click at [330, 183] on div "up" at bounding box center [329, 185] width 10 height 10
click at [865, 187] on section "1 Provide details Title (required) Cato Networks Scheduled Maintenance Notifica…" at bounding box center [525, 48] width 797 height 724
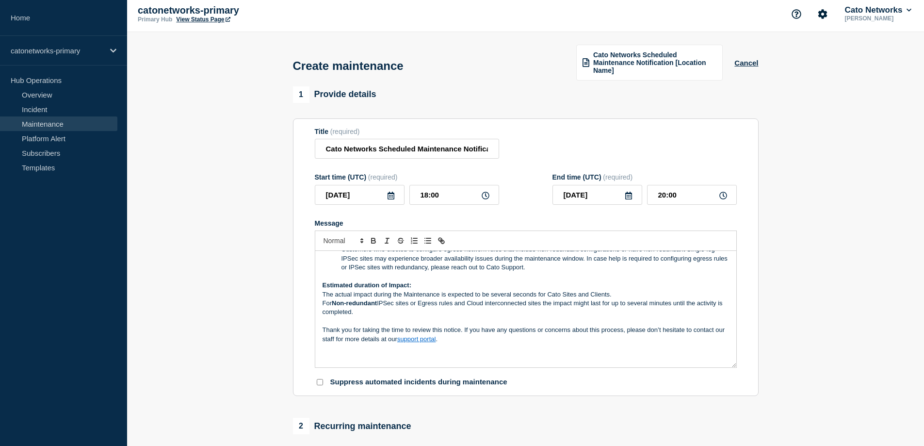
scroll to position [0, 0]
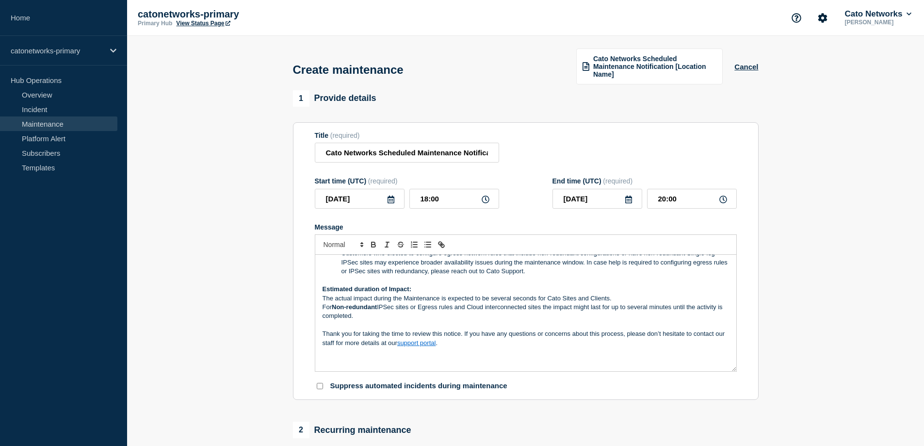
click at [860, 228] on section "1 Provide details Title (required) Cato Networks Scheduled Maintenance Notifica…" at bounding box center [525, 452] width 797 height 724
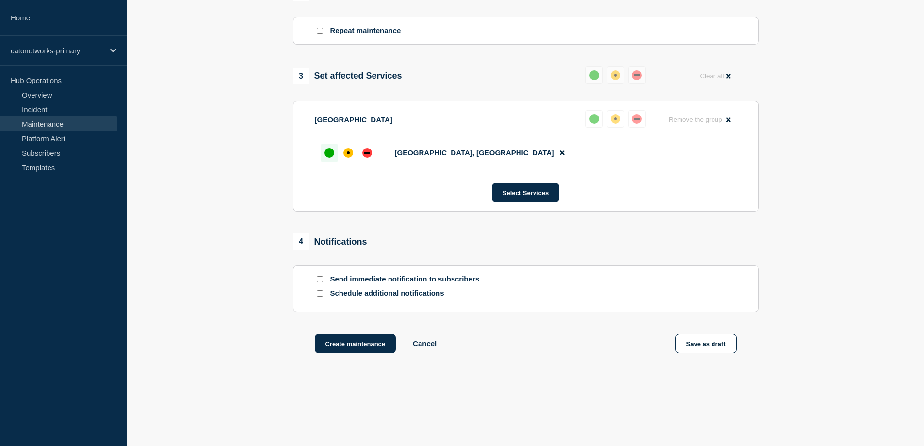
scroll to position [455, 0]
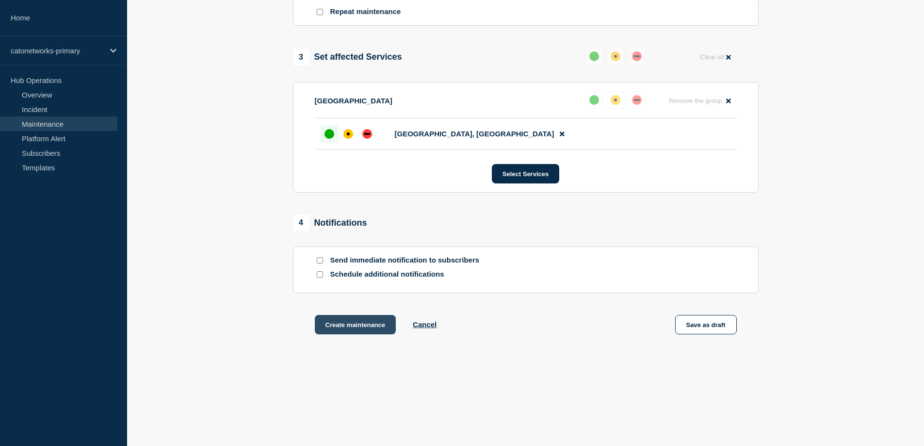
click at [347, 324] on button "Create maintenance" at bounding box center [355, 324] width 81 height 19
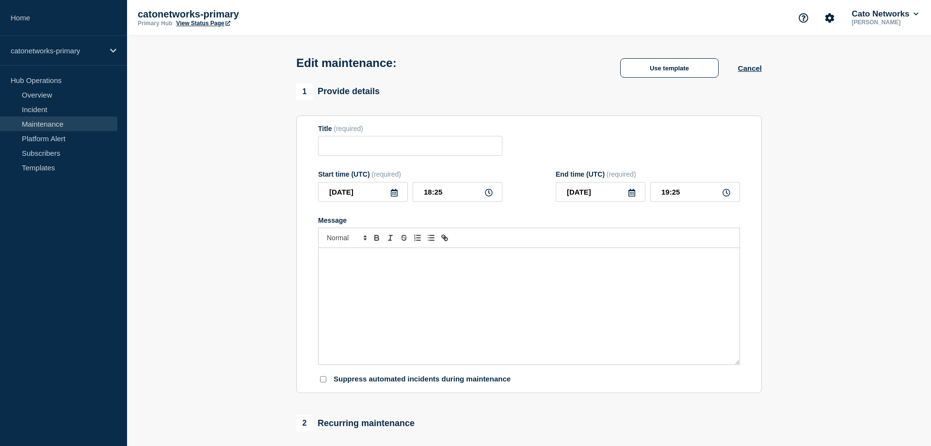
type input "Cato Networks Scheduled Maintenance Notification"
type input "[DATE]"
type input "06:00"
type input "[DATE]"
type input "08:00"
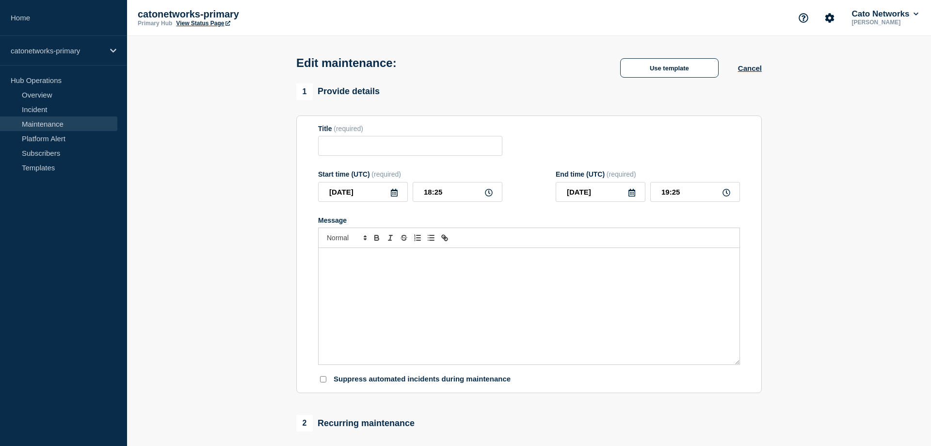
checkbox input "false"
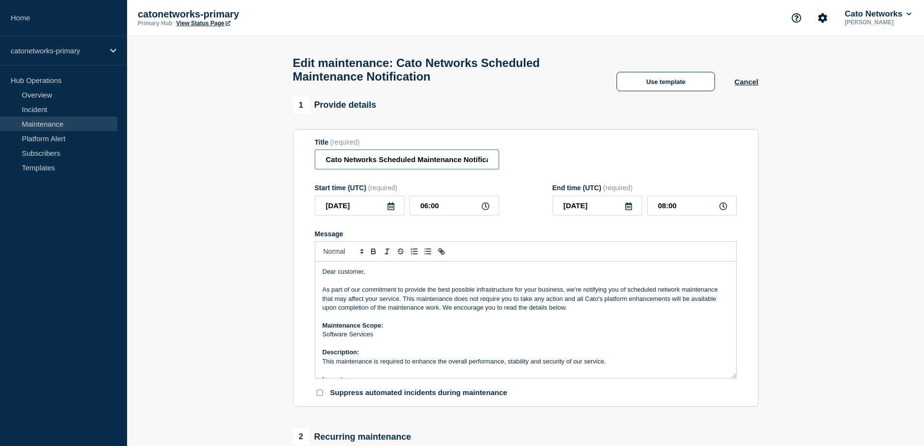
scroll to position [0, 16]
drag, startPoint x: 324, startPoint y: 163, endPoint x: 564, endPoint y: 160, distance: 240.0
click at [570, 162] on div "Title (required) Cato Networks Scheduled Maintenance Notification" at bounding box center [526, 154] width 422 height 32
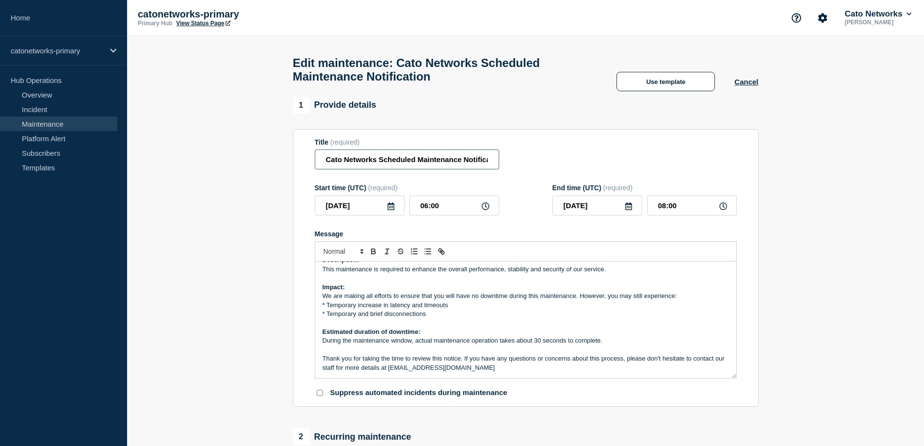
scroll to position [194, 0]
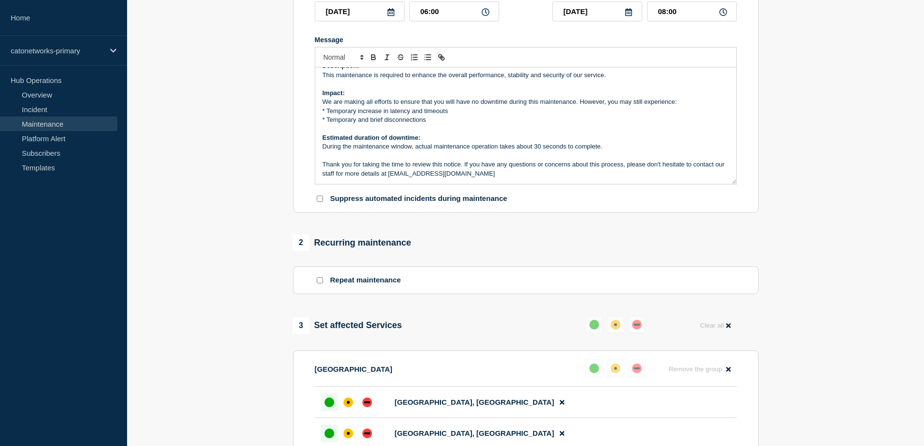
click at [519, 183] on div "Dear customer, As part of our commitment to provide the best possible infrastru…" at bounding box center [525, 125] width 421 height 116
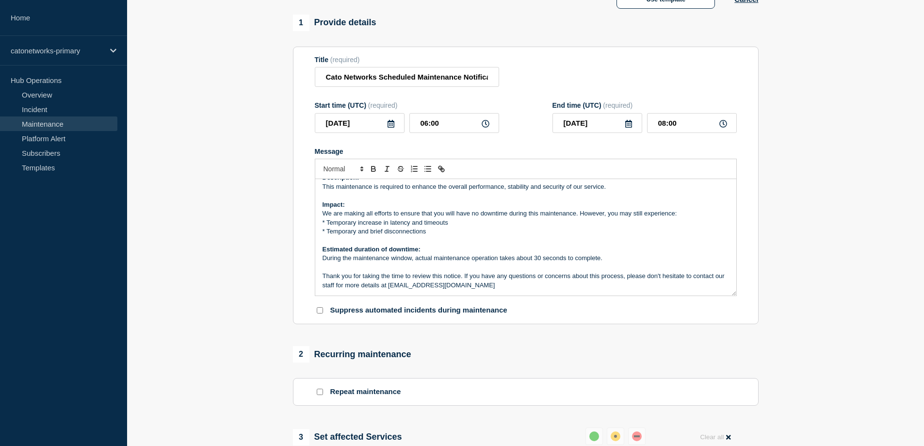
scroll to position [48, 0]
